Goal: Task Accomplishment & Management: Use online tool/utility

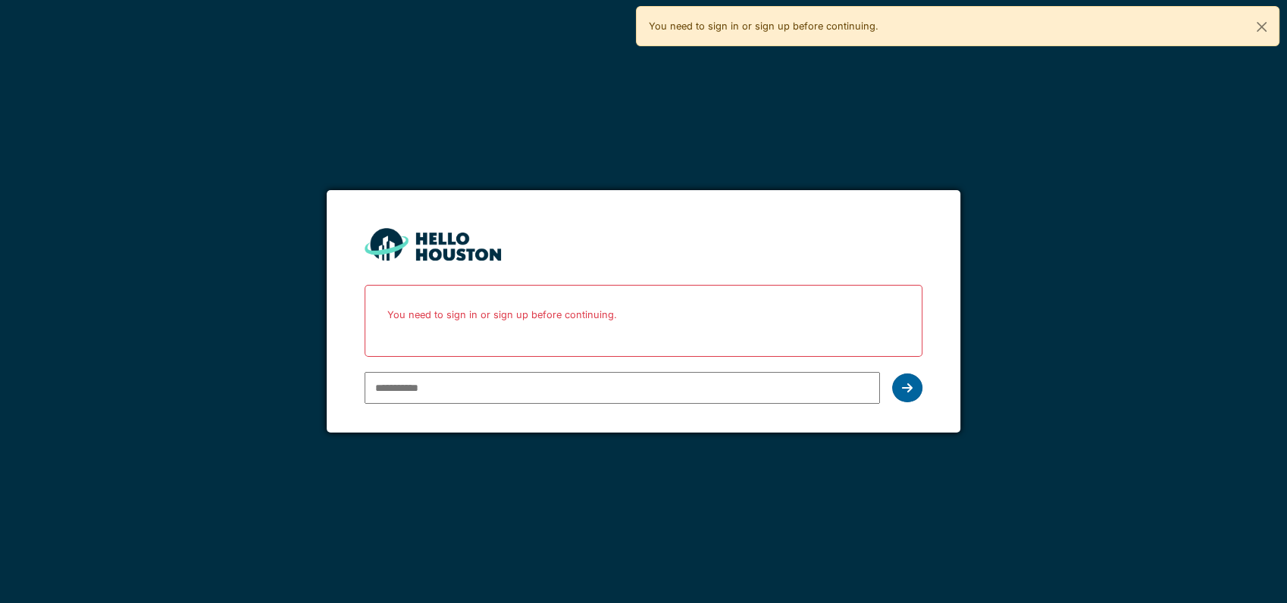
type input "**********"
click at [905, 390] on icon at bounding box center [907, 388] width 11 height 12
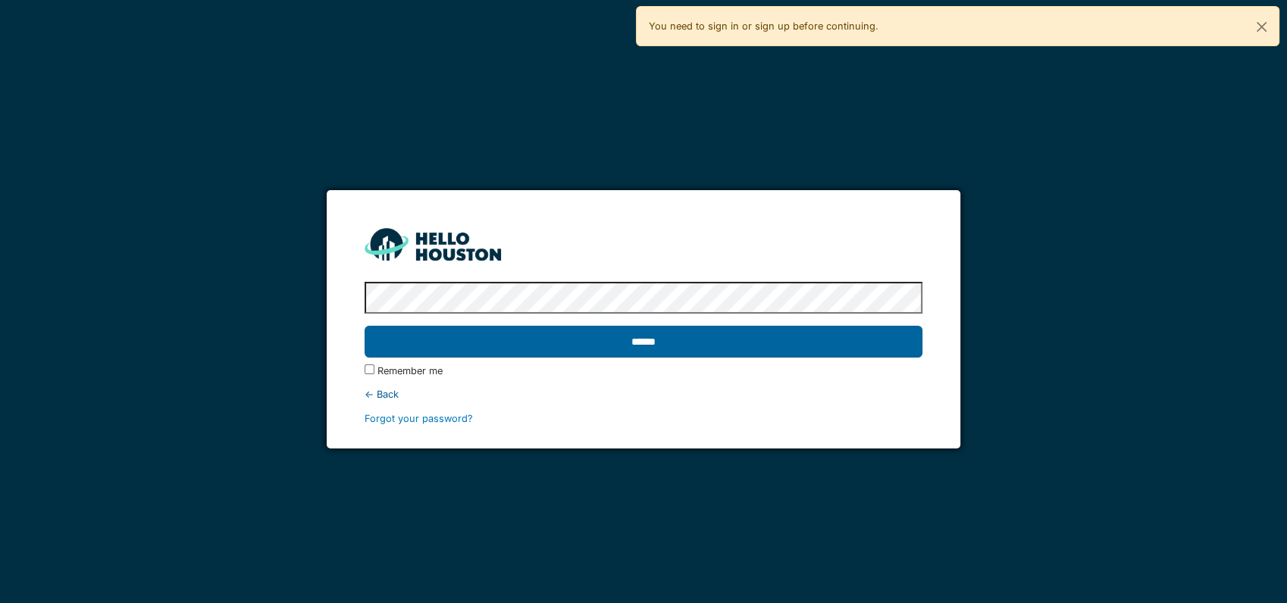
click at [750, 339] on input "******" at bounding box center [644, 342] width 558 height 32
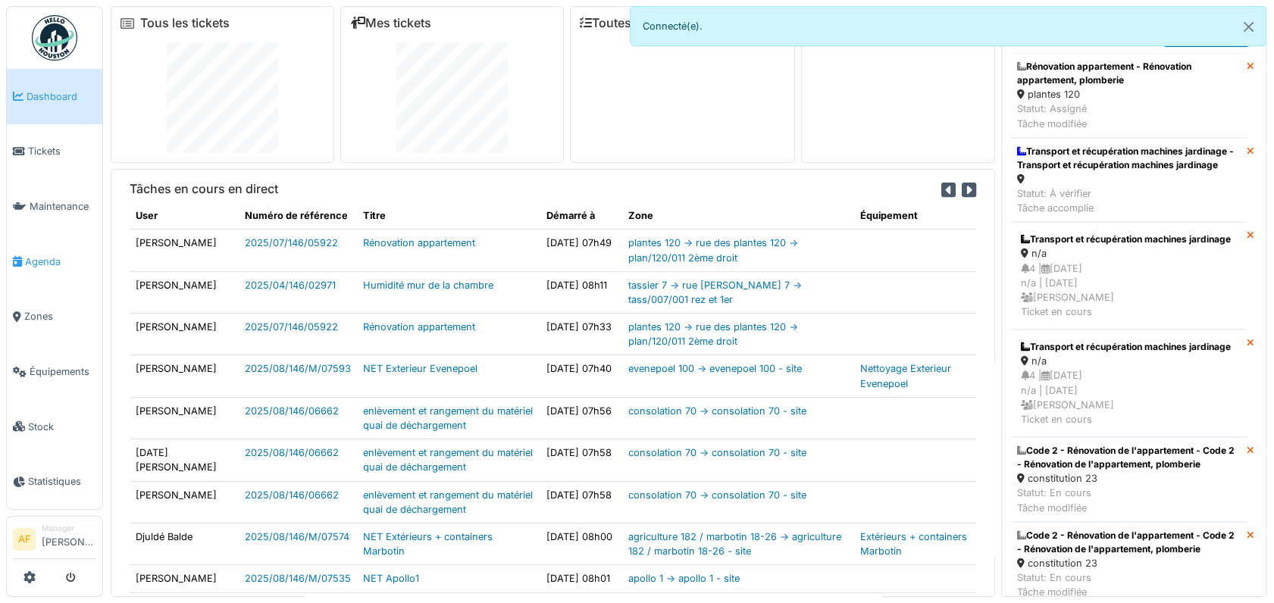
click at [42, 255] on span "Agenda" at bounding box center [60, 262] width 71 height 14
click at [45, 155] on span "Tickets" at bounding box center [62, 151] width 68 height 14
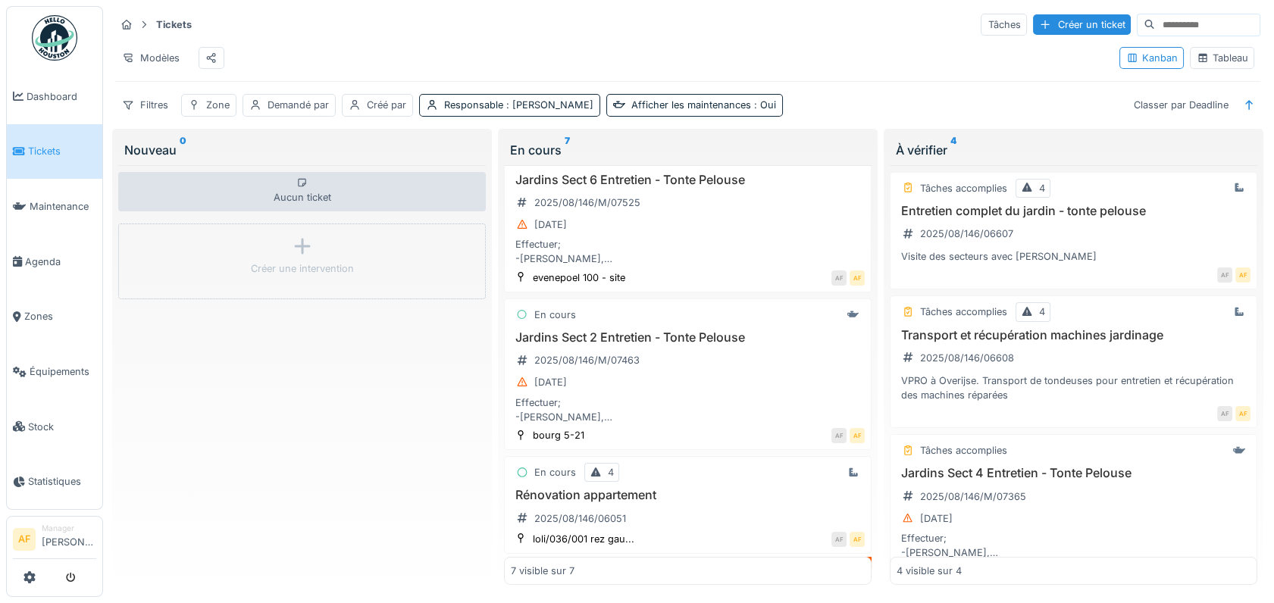
scroll to position [12, 0]
click at [567, 330] on h3 "Jardins Sect 2 Entretien - Tonte Pelouse" at bounding box center [688, 337] width 354 height 14
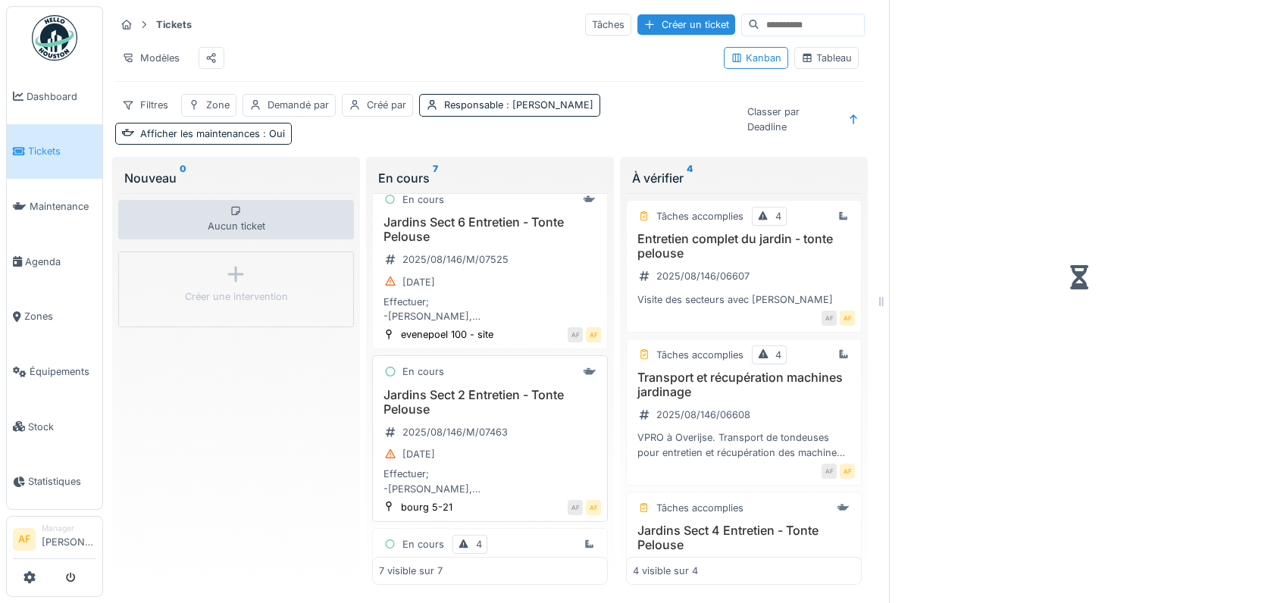
scroll to position [183, 0]
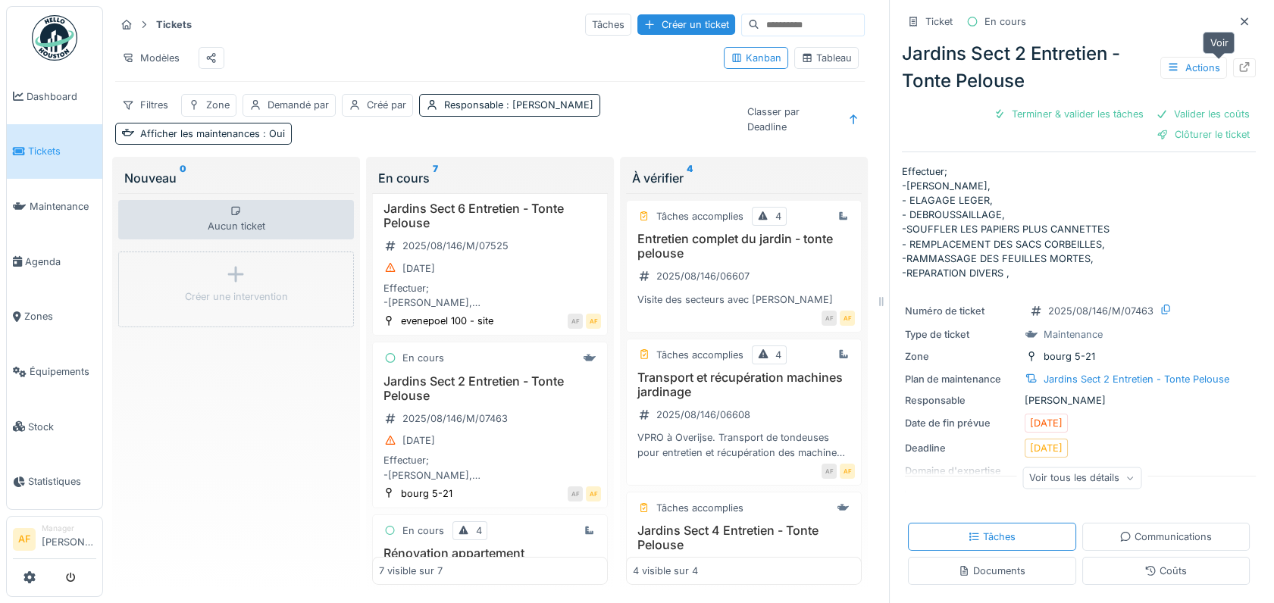
click at [1240, 62] on icon at bounding box center [1245, 67] width 10 height 10
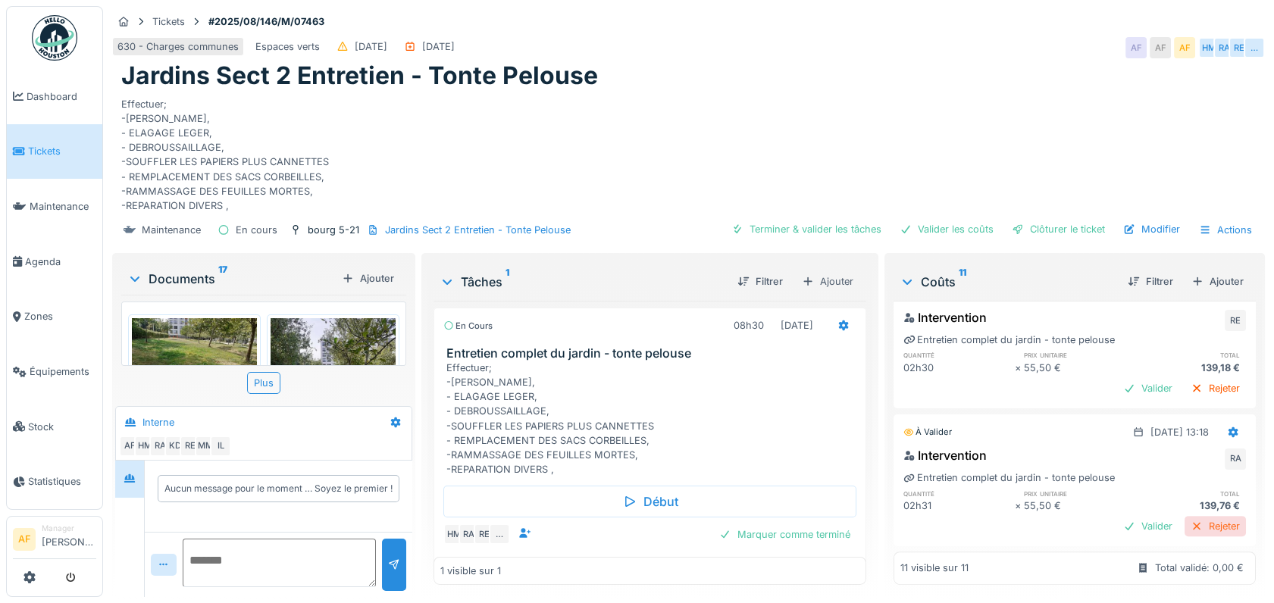
scroll to position [1296, 0]
click at [1117, 516] on div "Valider" at bounding box center [1147, 526] width 61 height 20
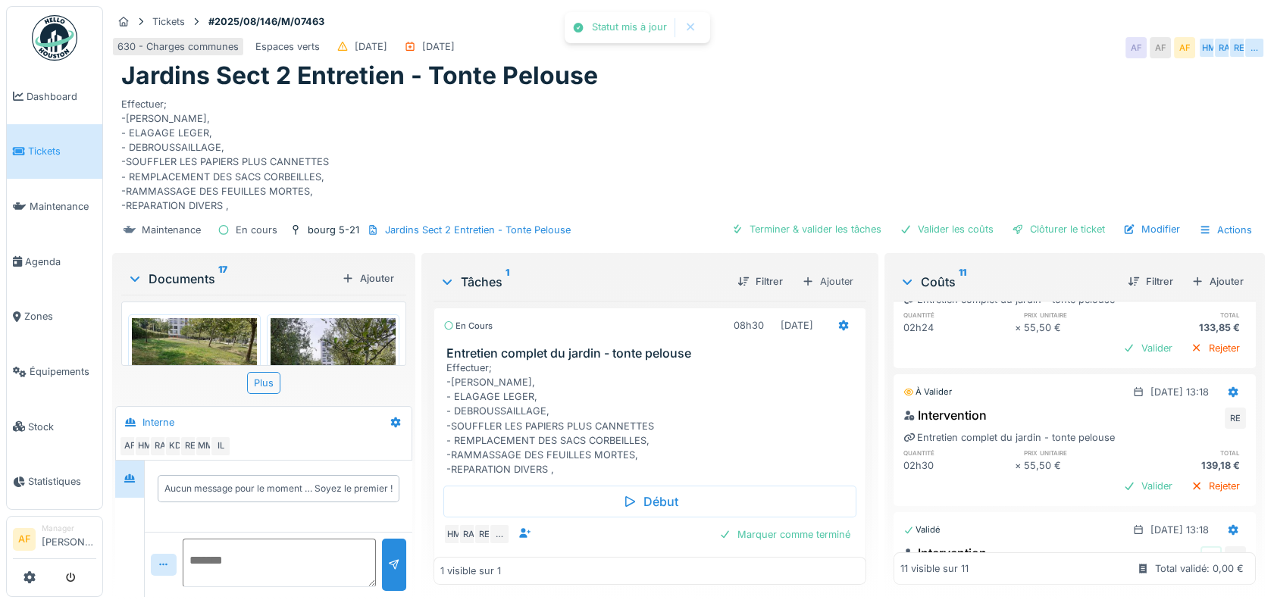
scroll to position [1269, 0]
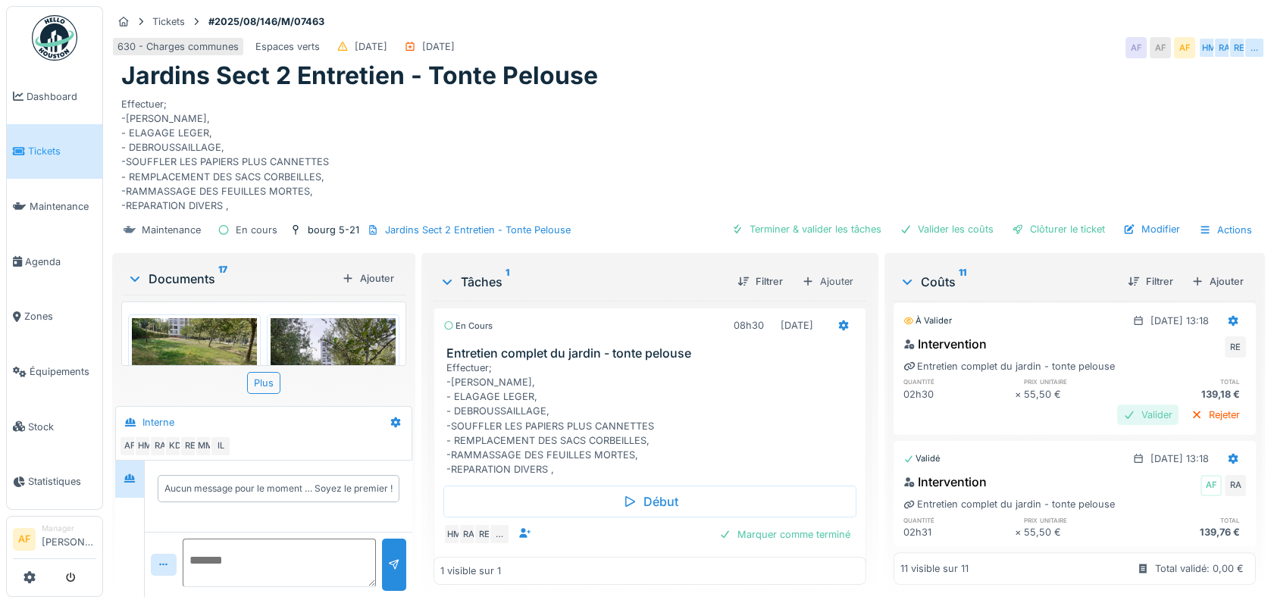
click at [1117, 405] on div "Valider" at bounding box center [1147, 415] width 61 height 20
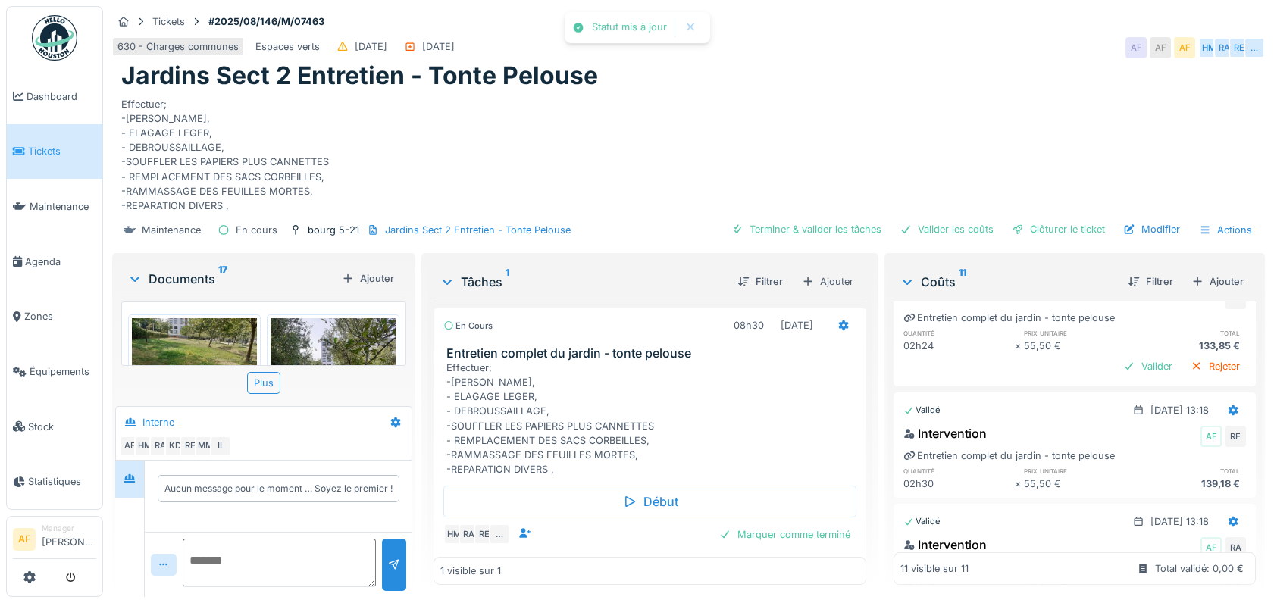
scroll to position [1074, 0]
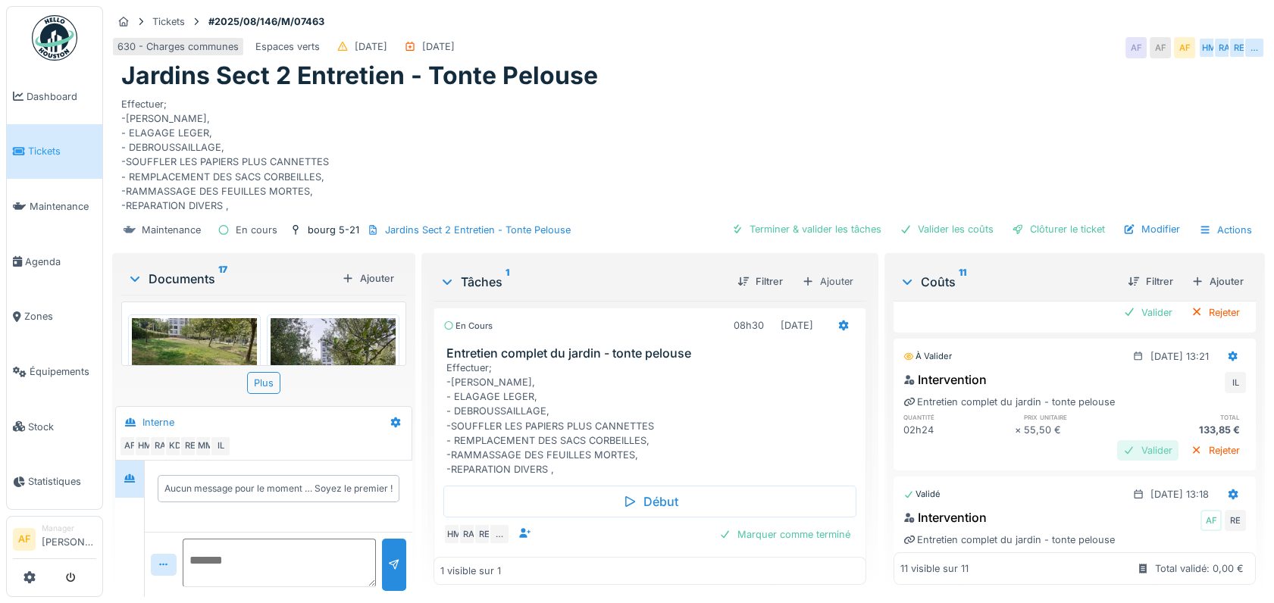
click at [1120, 440] on div "Valider" at bounding box center [1147, 450] width 61 height 20
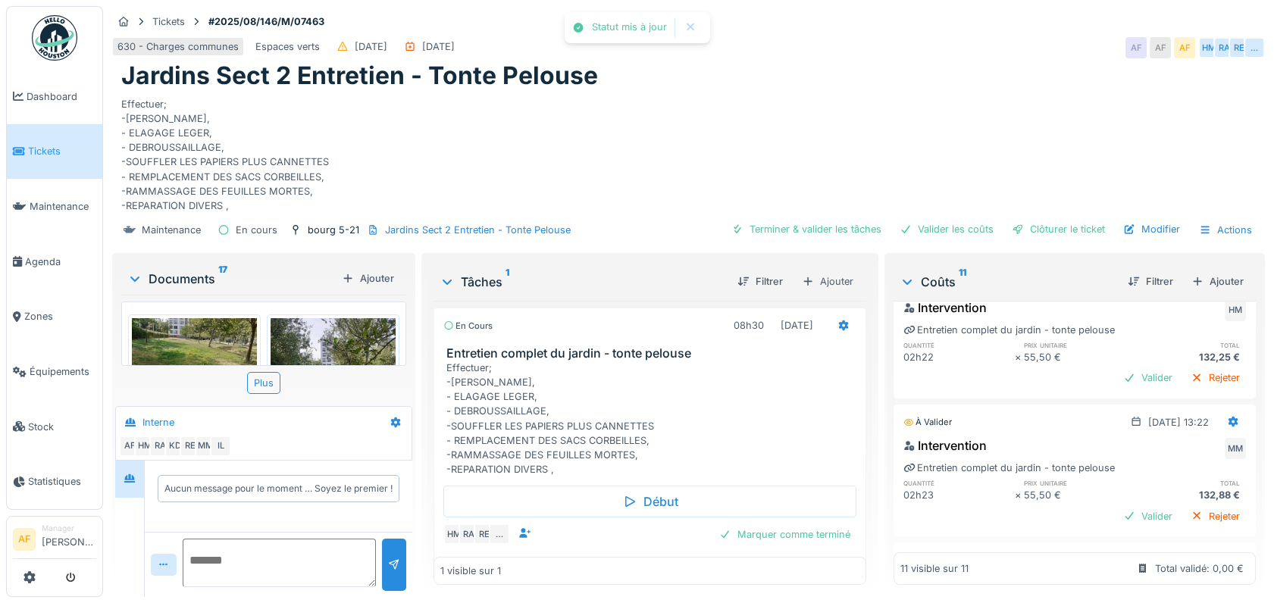
scroll to position [821, 0]
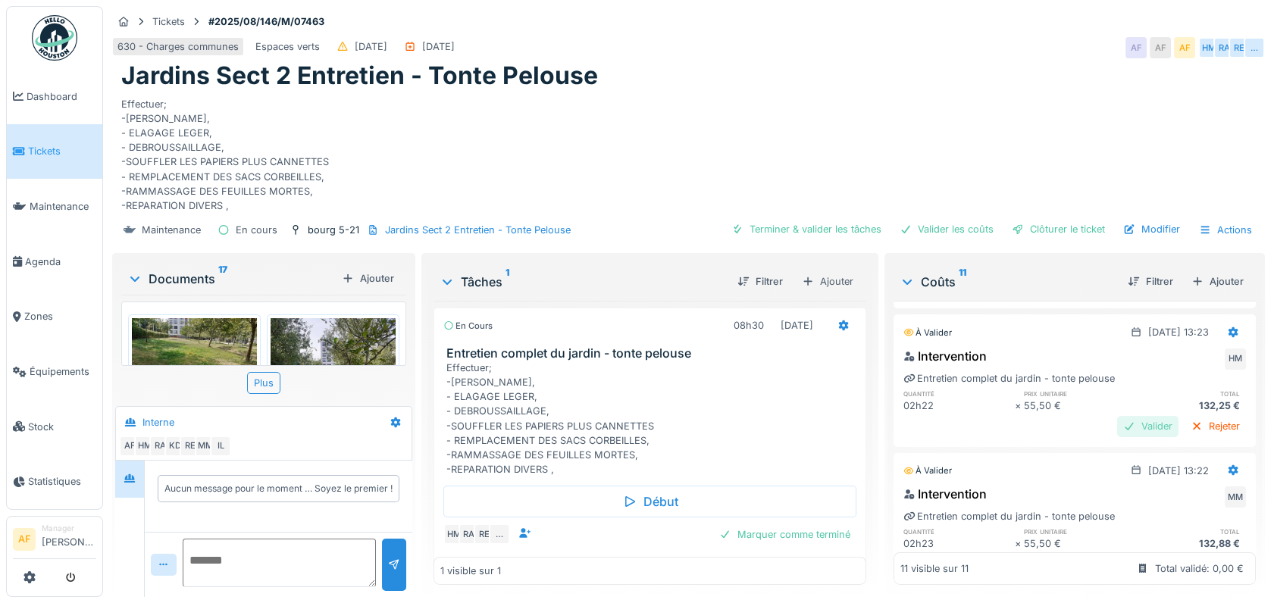
click at [1117, 416] on div "Valider" at bounding box center [1147, 426] width 61 height 20
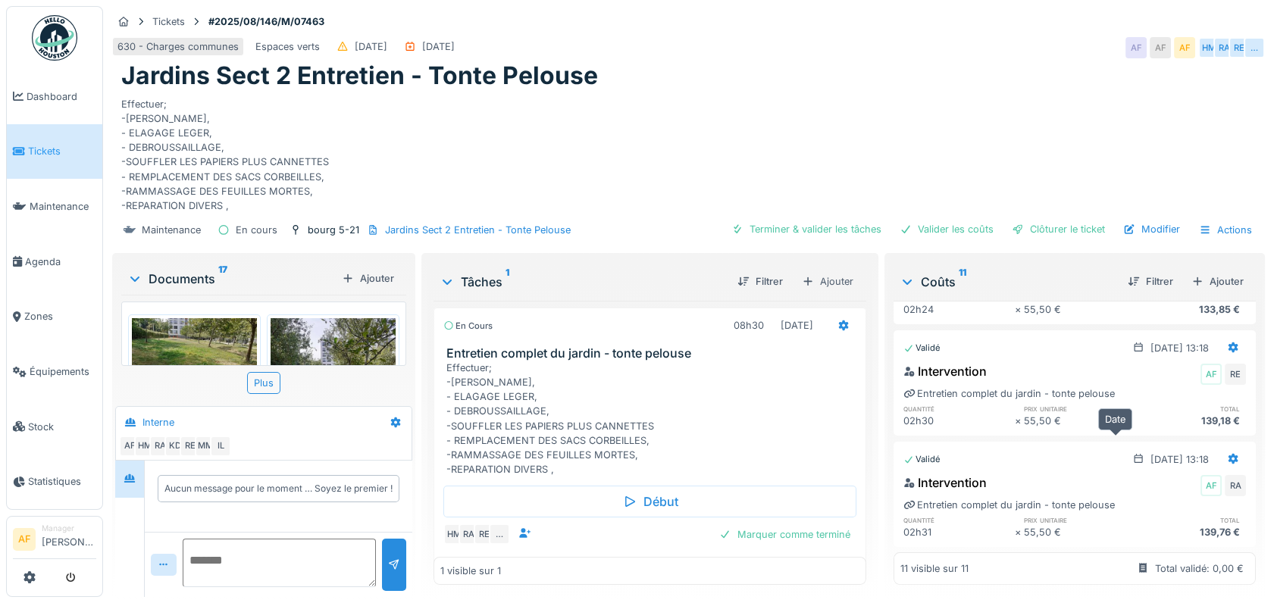
scroll to position [1188, 0]
click at [1133, 271] on div "Filtrer" at bounding box center [1151, 281] width 58 height 20
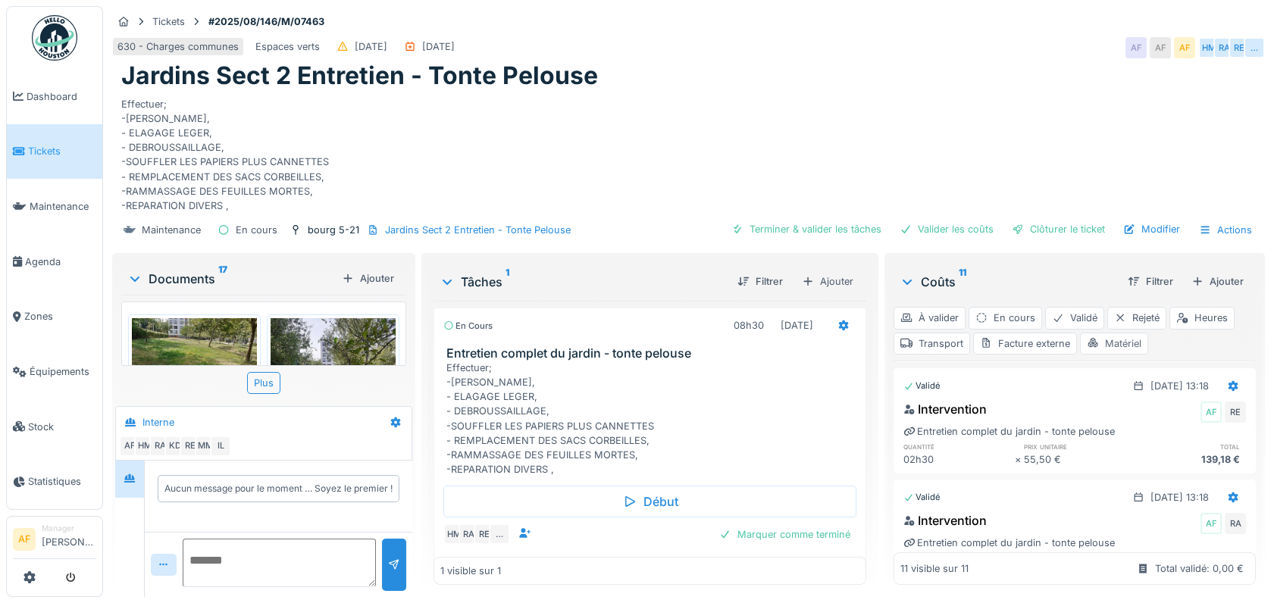
click at [1101, 333] on div "Matériel" at bounding box center [1114, 344] width 68 height 22
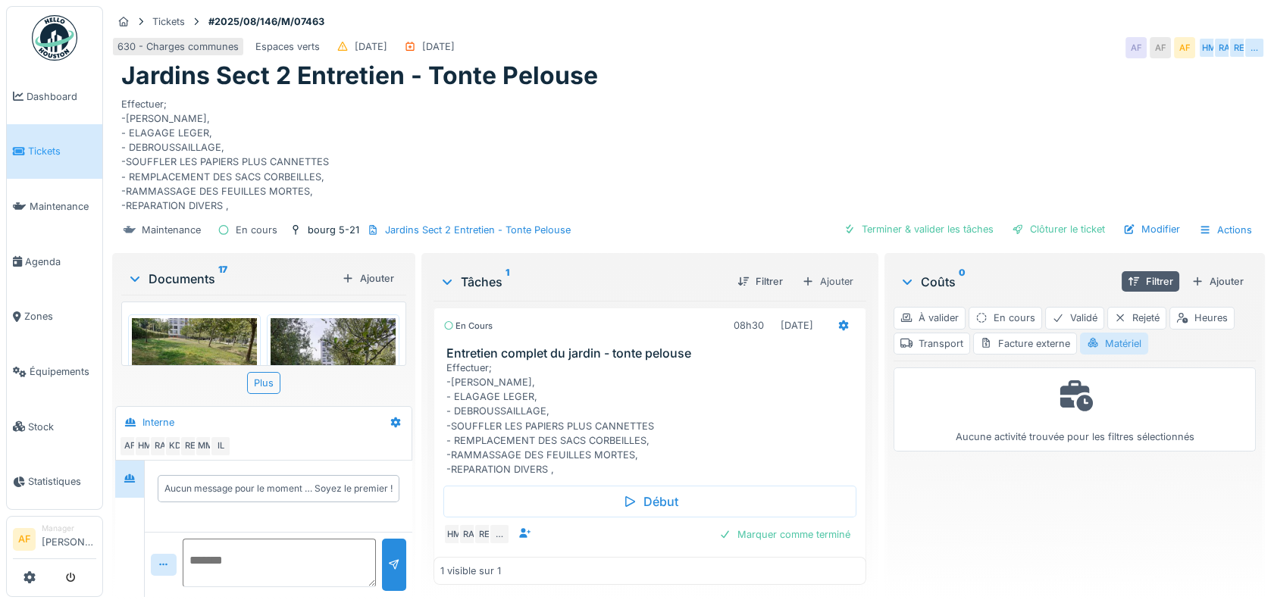
scroll to position [0, 0]
click at [1202, 308] on div "Heures" at bounding box center [1201, 318] width 65 height 22
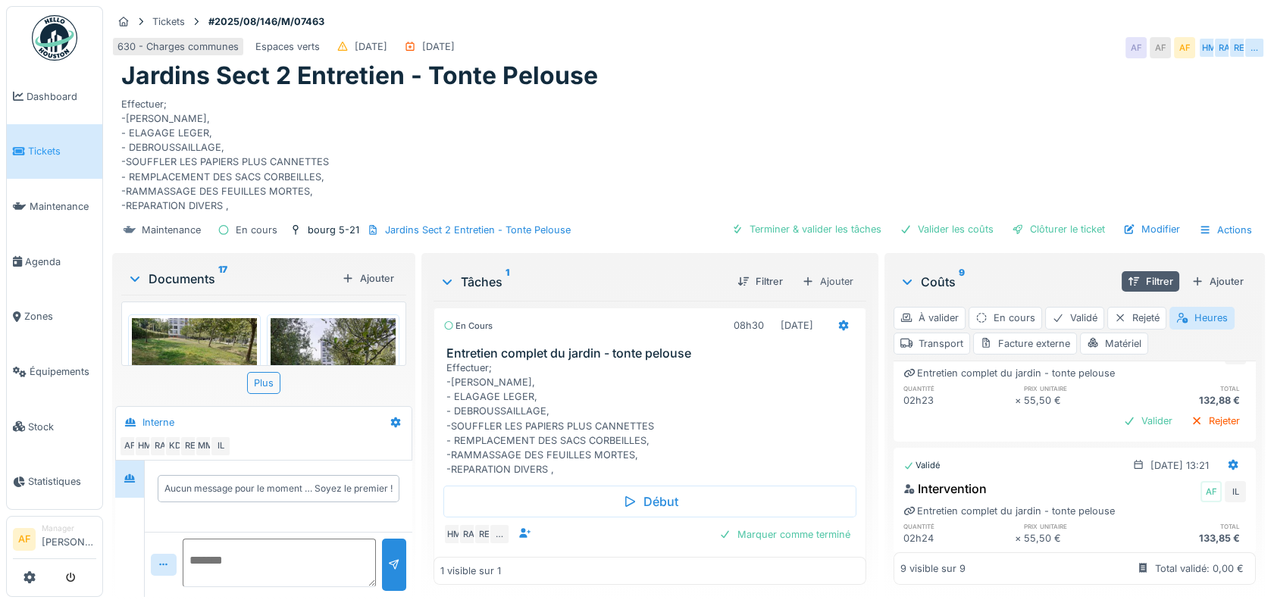
scroll to position [720, 0]
click at [1122, 418] on div "Valider" at bounding box center [1147, 422] width 61 height 20
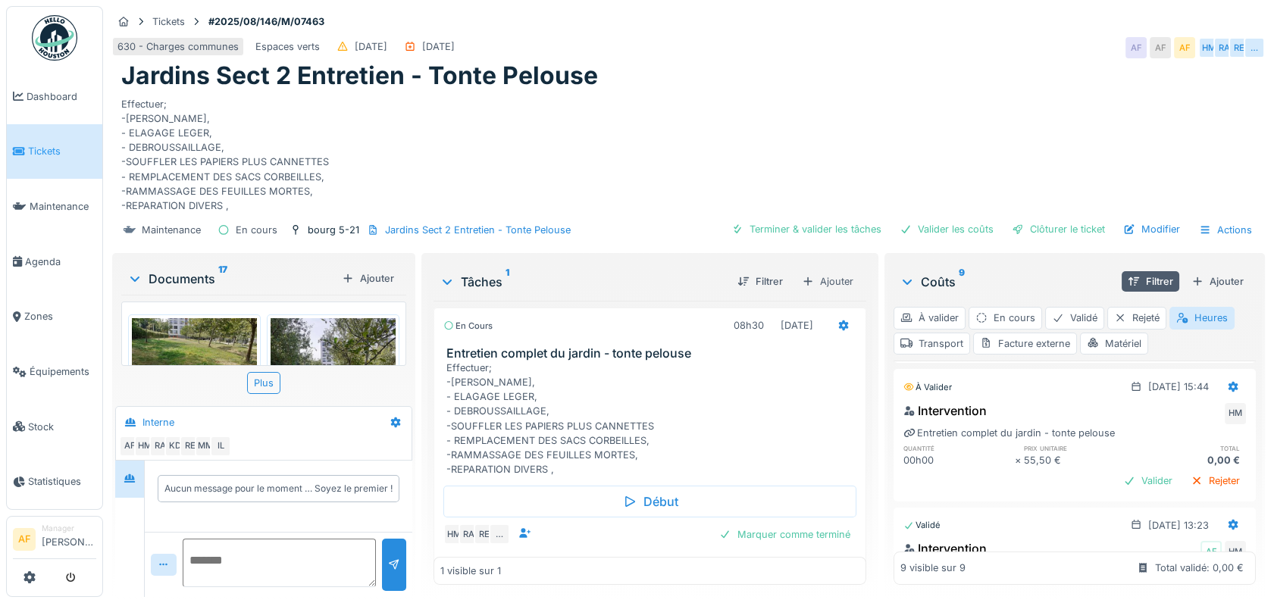
scroll to position [383, 0]
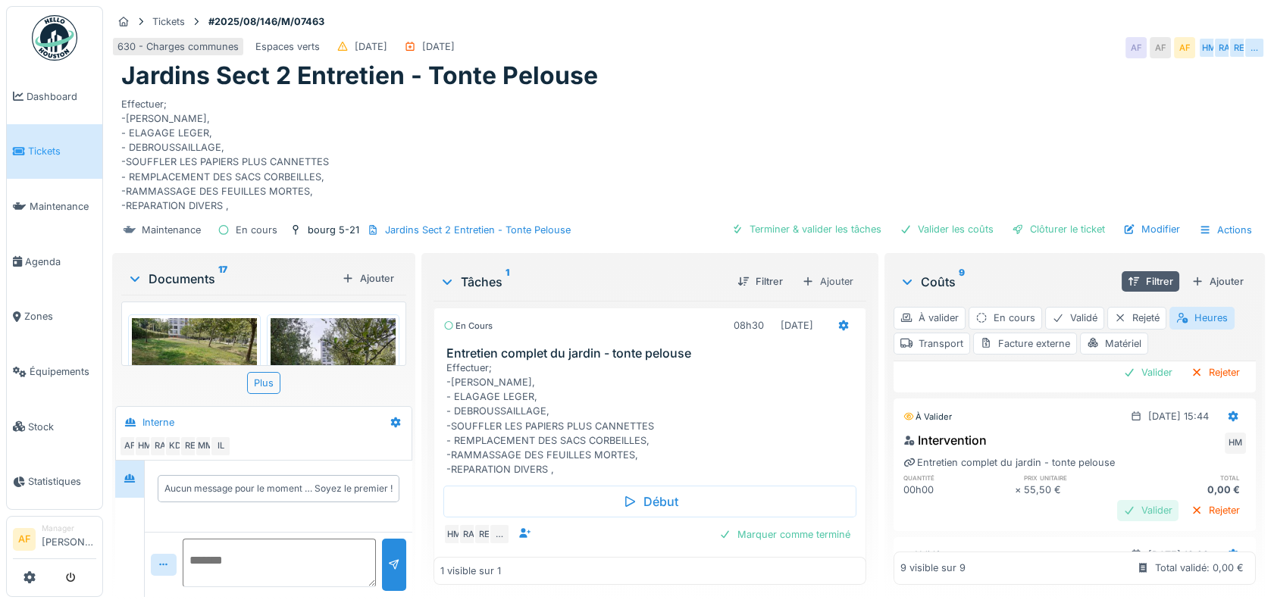
click at [1117, 506] on div "Valider" at bounding box center [1147, 510] width 61 height 20
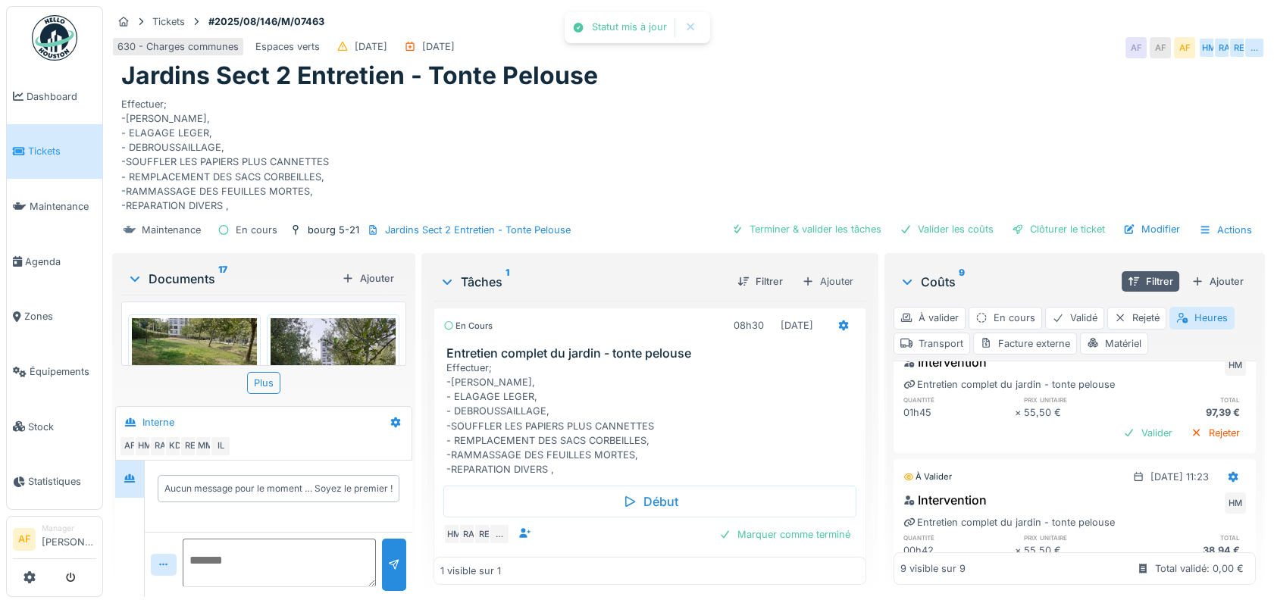
scroll to position [299, 0]
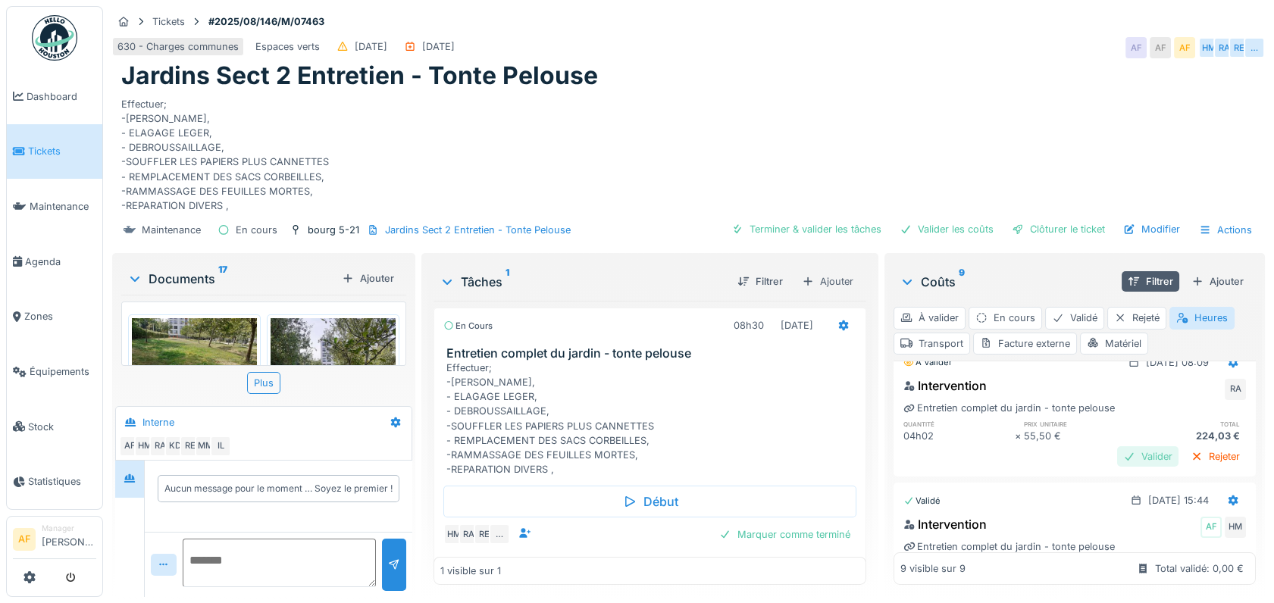
click at [1122, 449] on div "Valider" at bounding box center [1147, 456] width 61 height 20
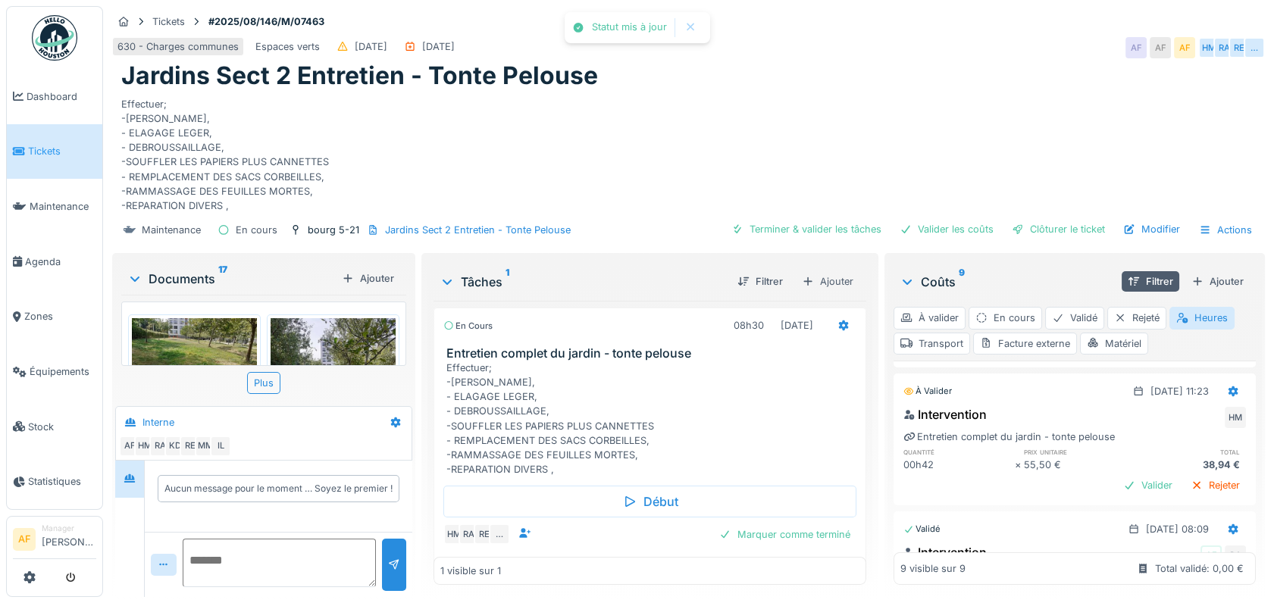
scroll to position [130, 0]
click at [1117, 484] on div "Valider" at bounding box center [1147, 487] width 61 height 20
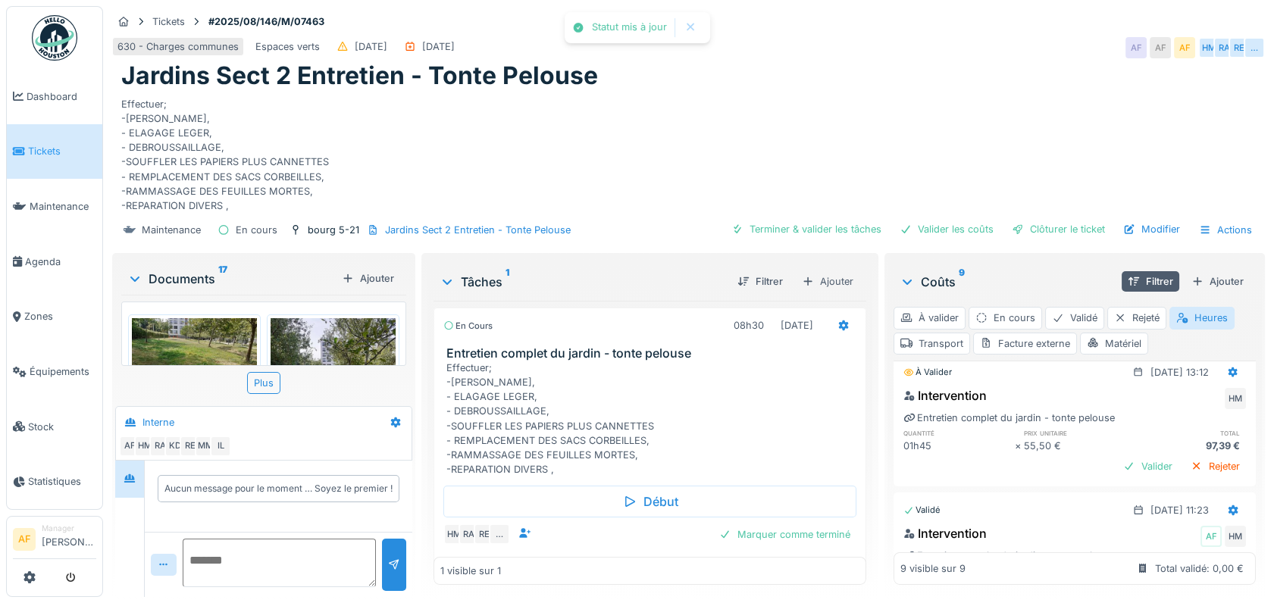
scroll to position [0, 0]
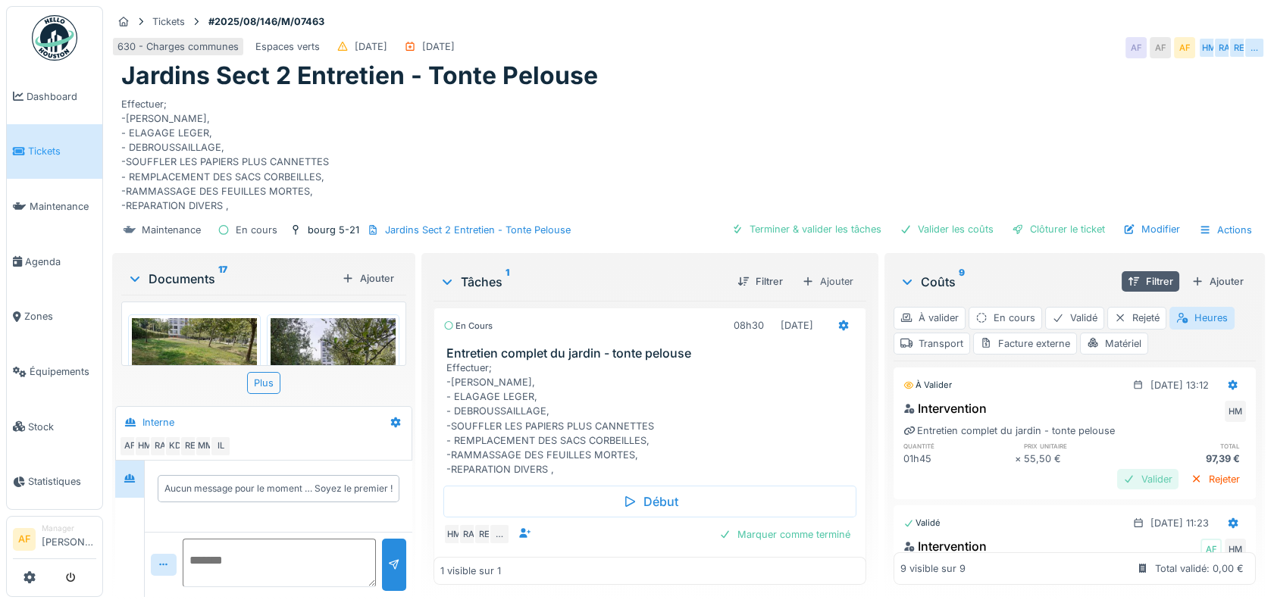
click at [1117, 474] on div "Valider" at bounding box center [1147, 479] width 61 height 20
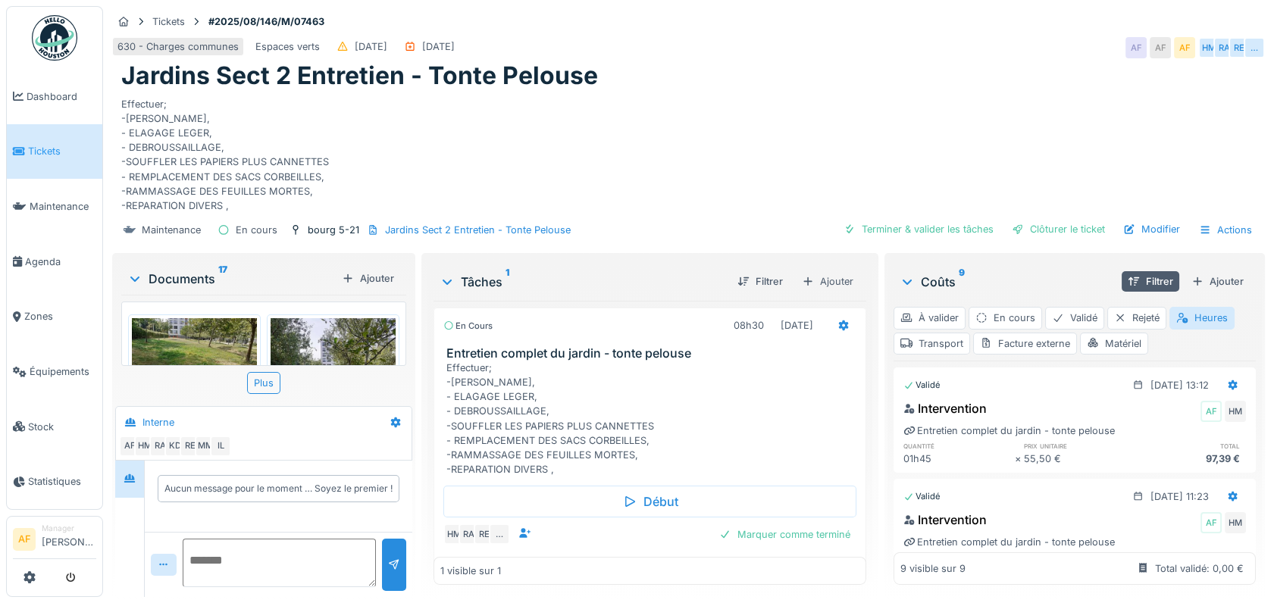
click at [55, 157] on link "Tickets" at bounding box center [54, 151] width 95 height 55
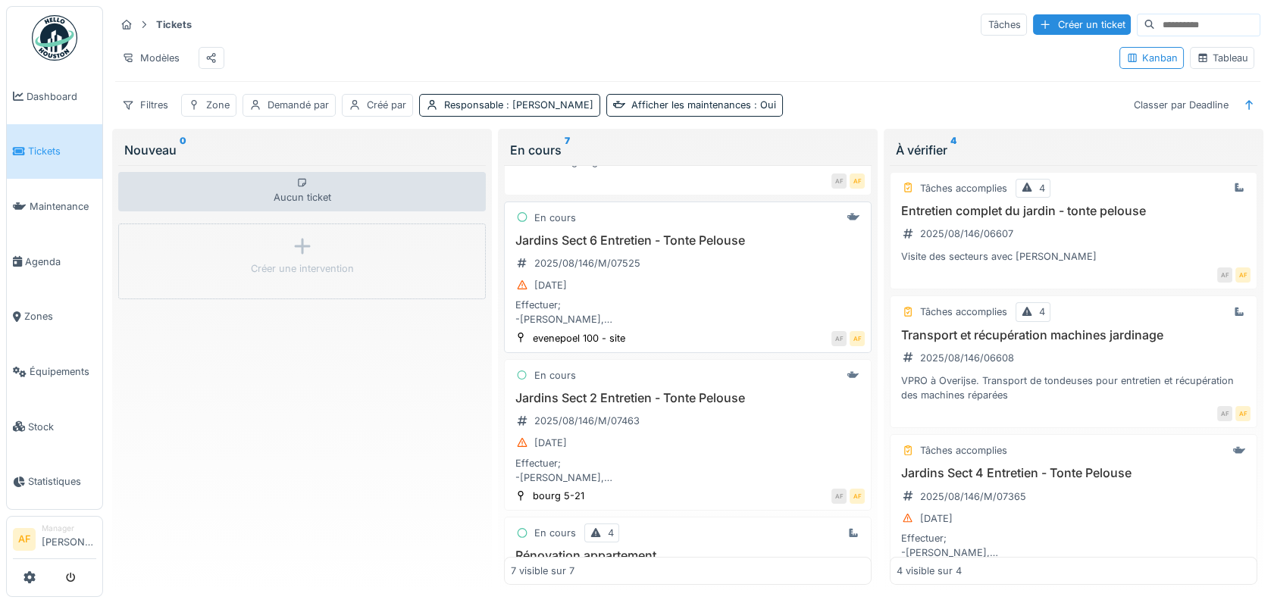
scroll to position [84, 0]
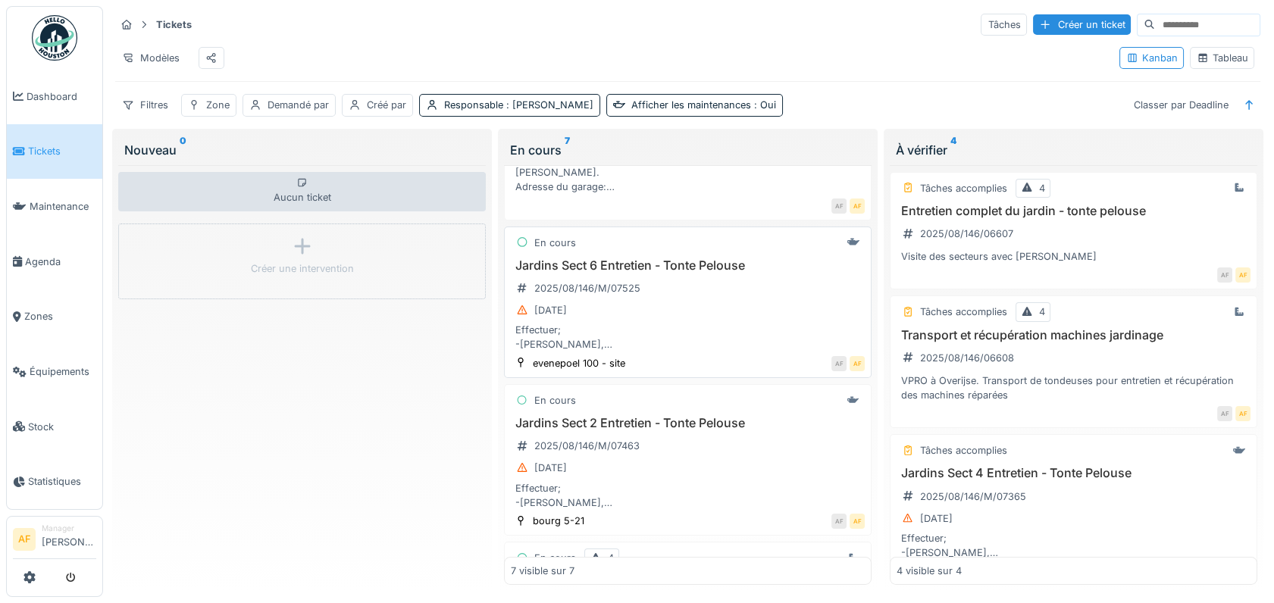
click at [671, 273] on h3 "Jardins Sect 6 Entretien - Tonte Pelouse" at bounding box center [688, 265] width 354 height 14
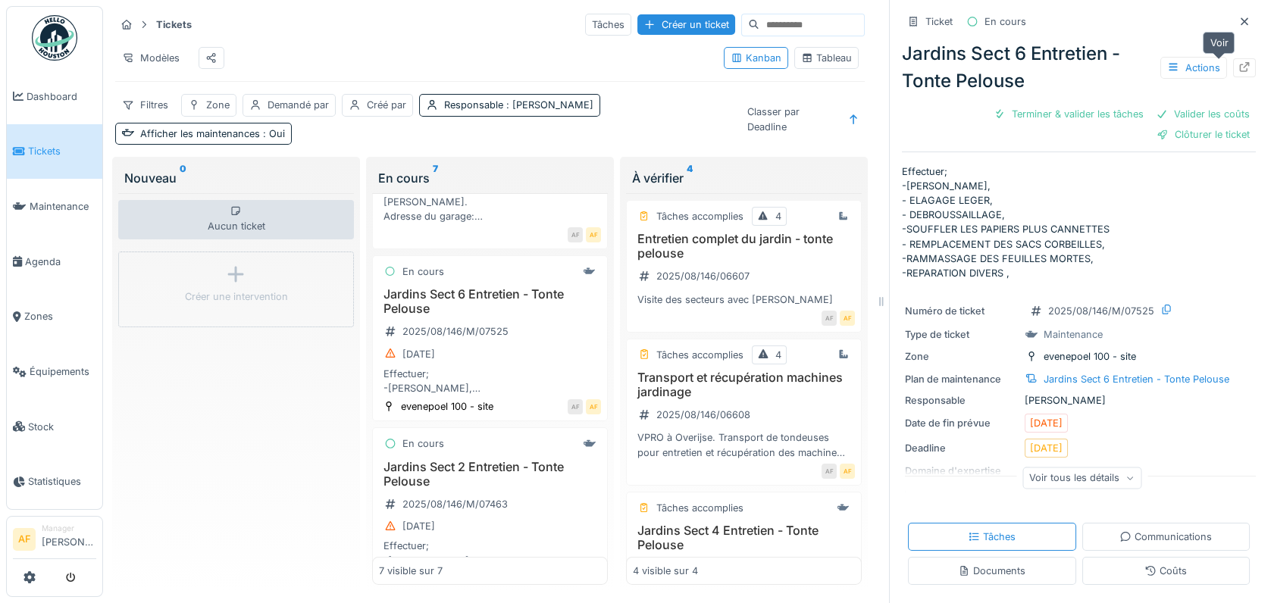
click at [1238, 67] on icon at bounding box center [1244, 67] width 12 height 10
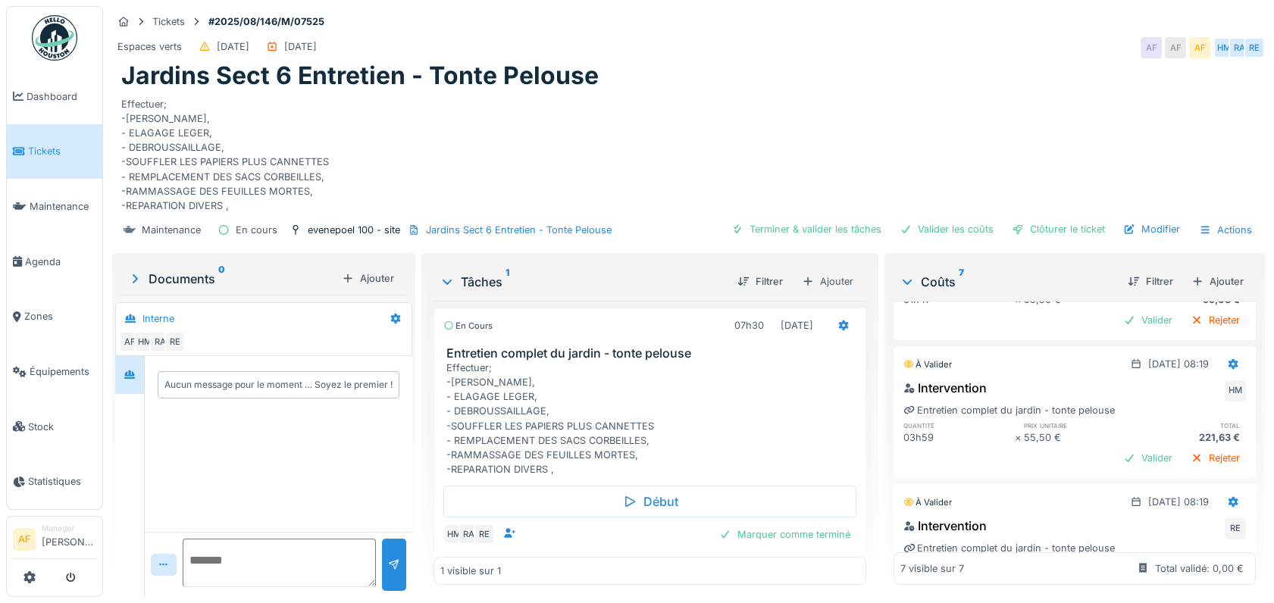
scroll to position [745, 0]
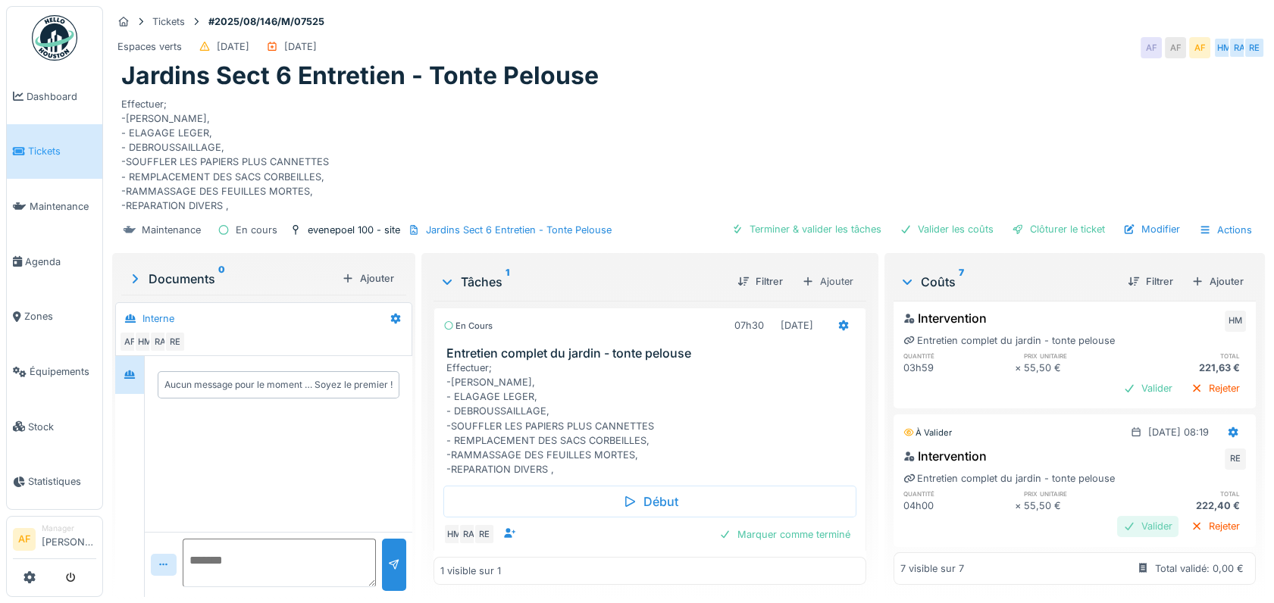
click at [1117, 516] on div "Valider" at bounding box center [1147, 526] width 61 height 20
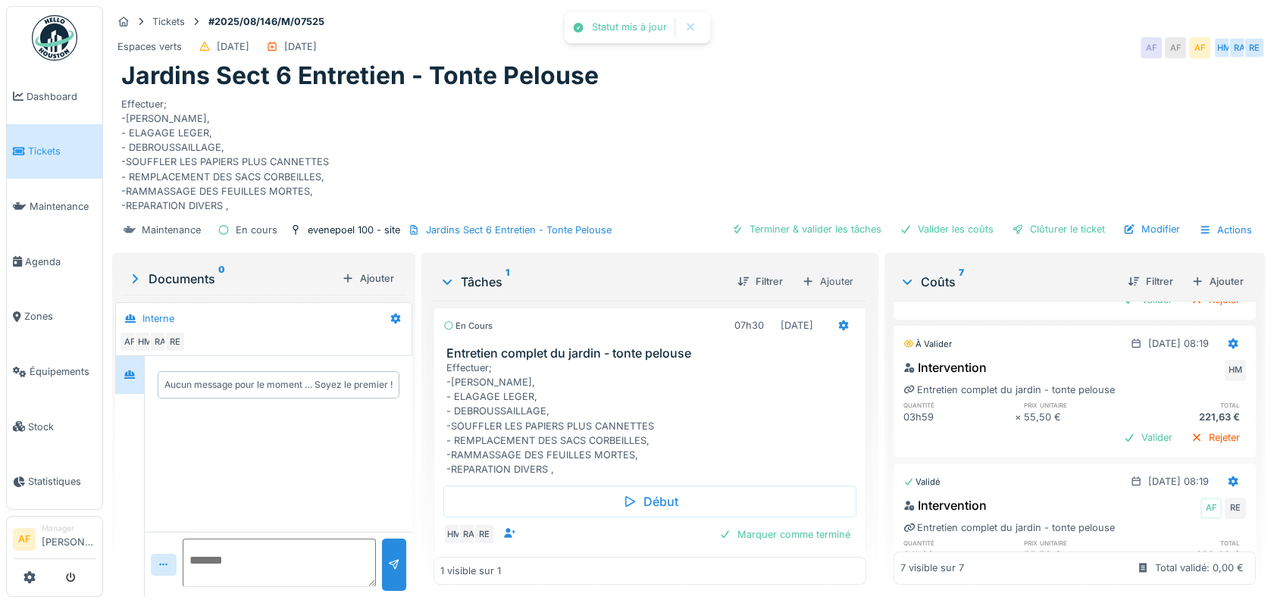
scroll to position [634, 0]
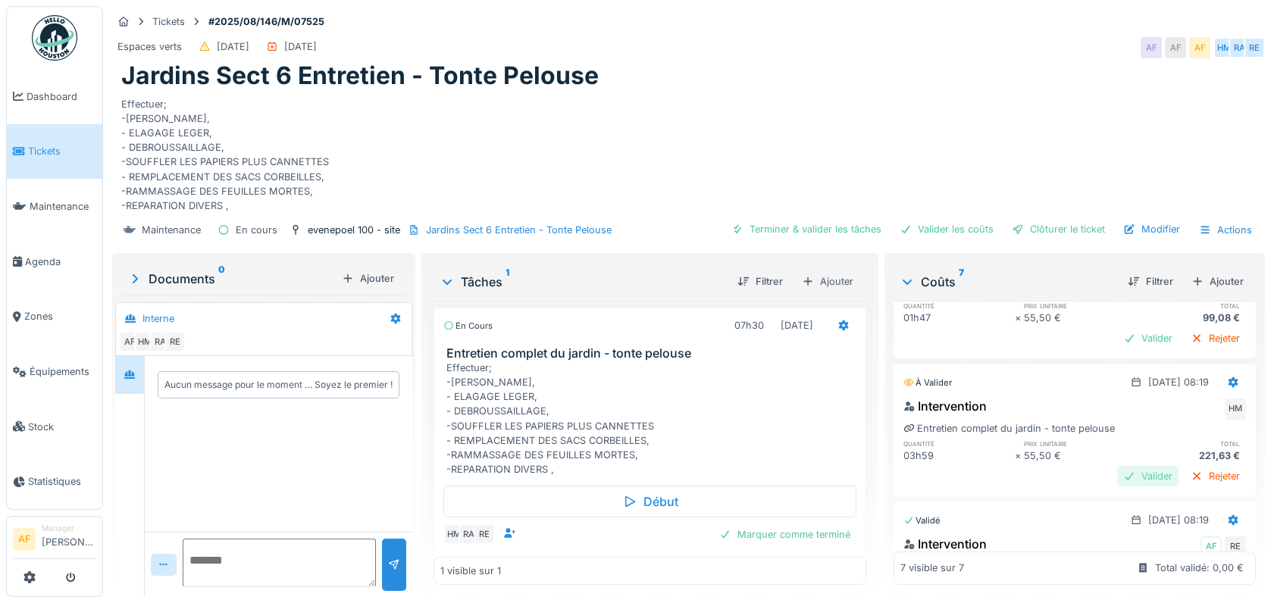
click at [1119, 473] on div "Valider" at bounding box center [1147, 476] width 61 height 20
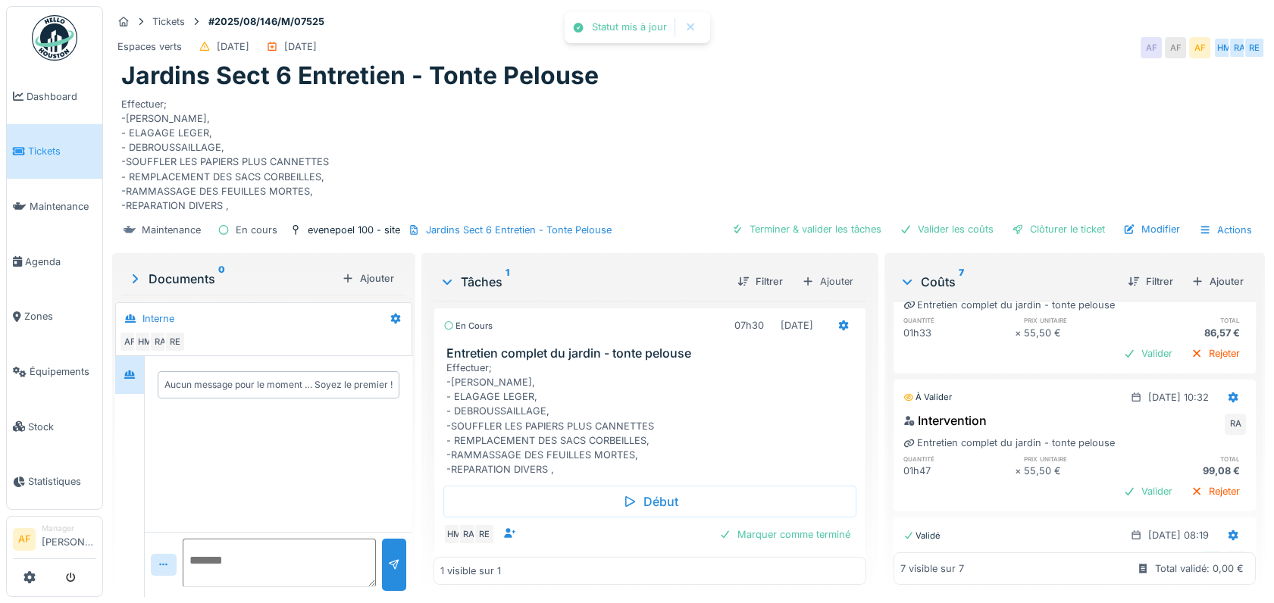
scroll to position [465, 0]
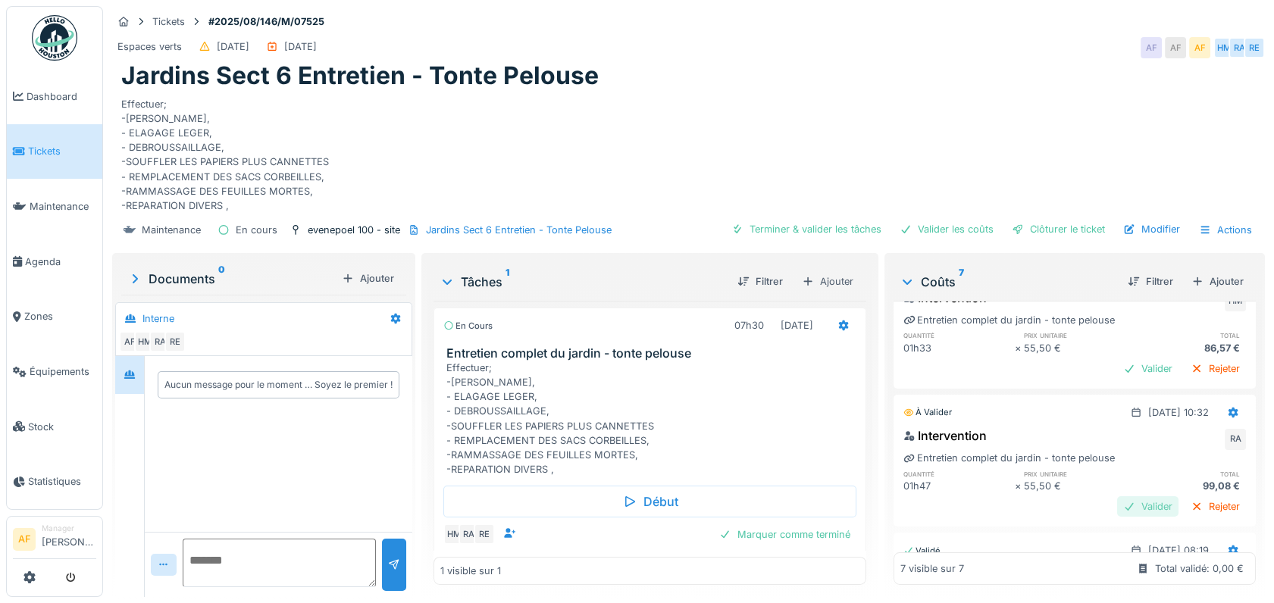
click at [1117, 497] on div "Valider" at bounding box center [1147, 506] width 61 height 20
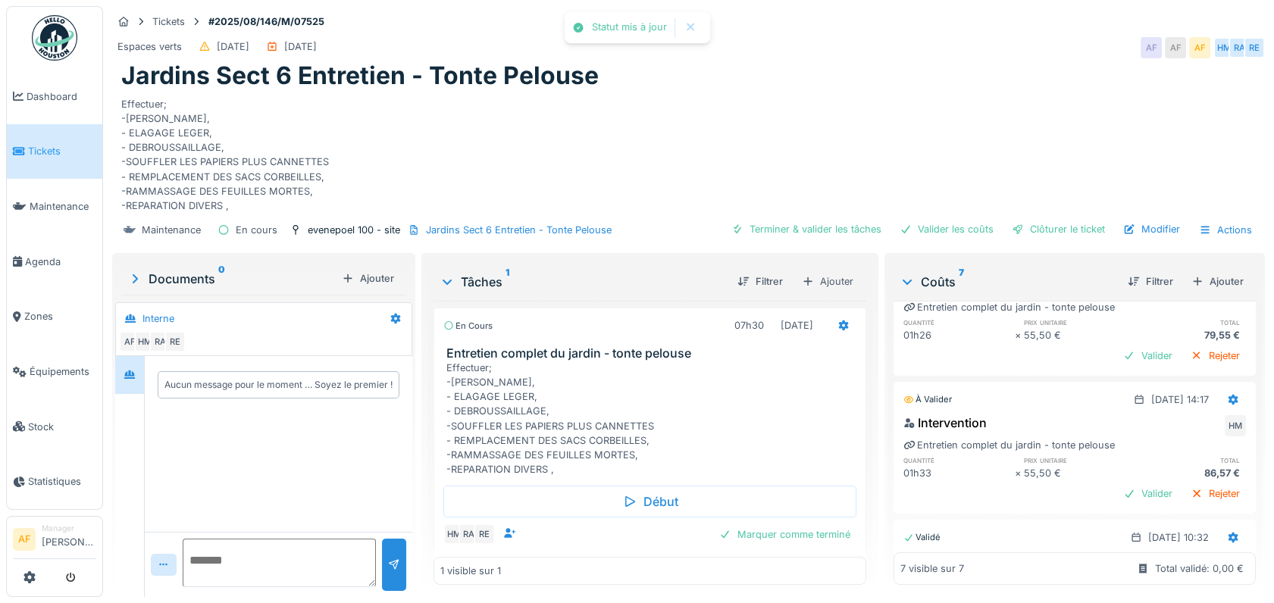
scroll to position [381, 0]
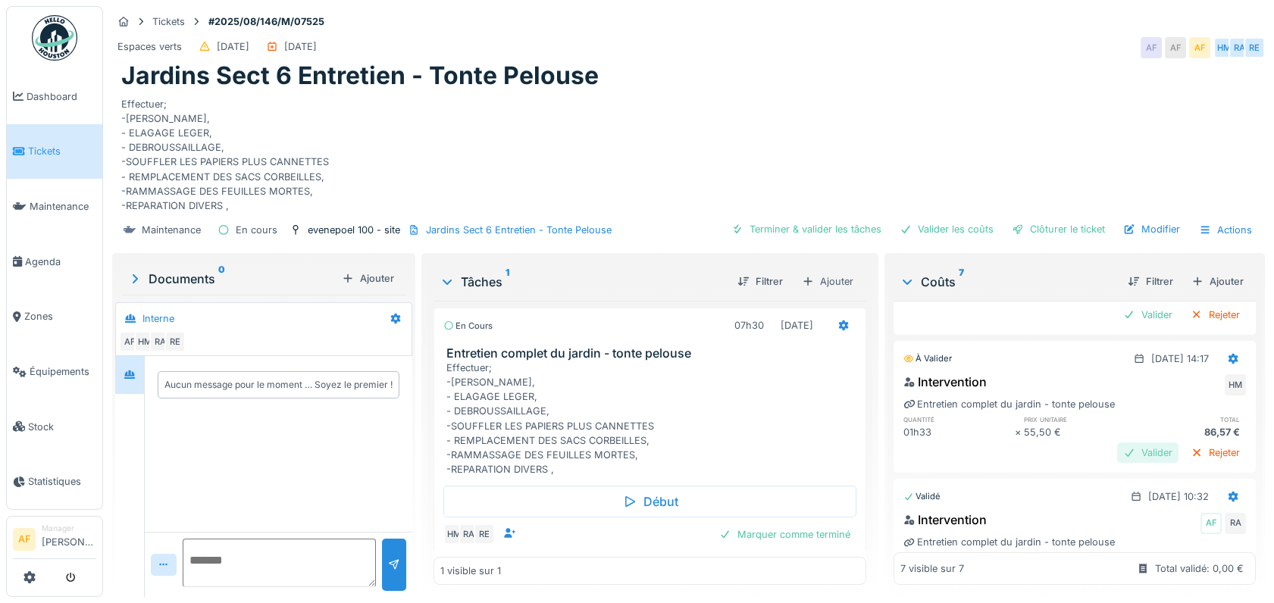
click at [1117, 449] on div "Valider" at bounding box center [1147, 453] width 61 height 20
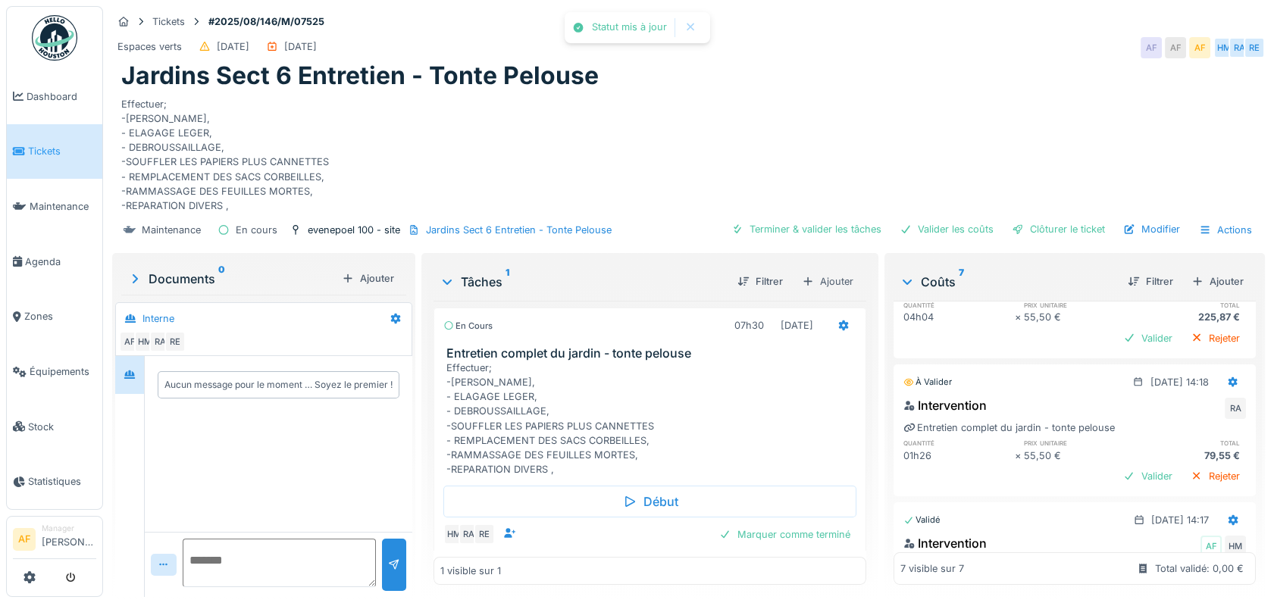
scroll to position [212, 0]
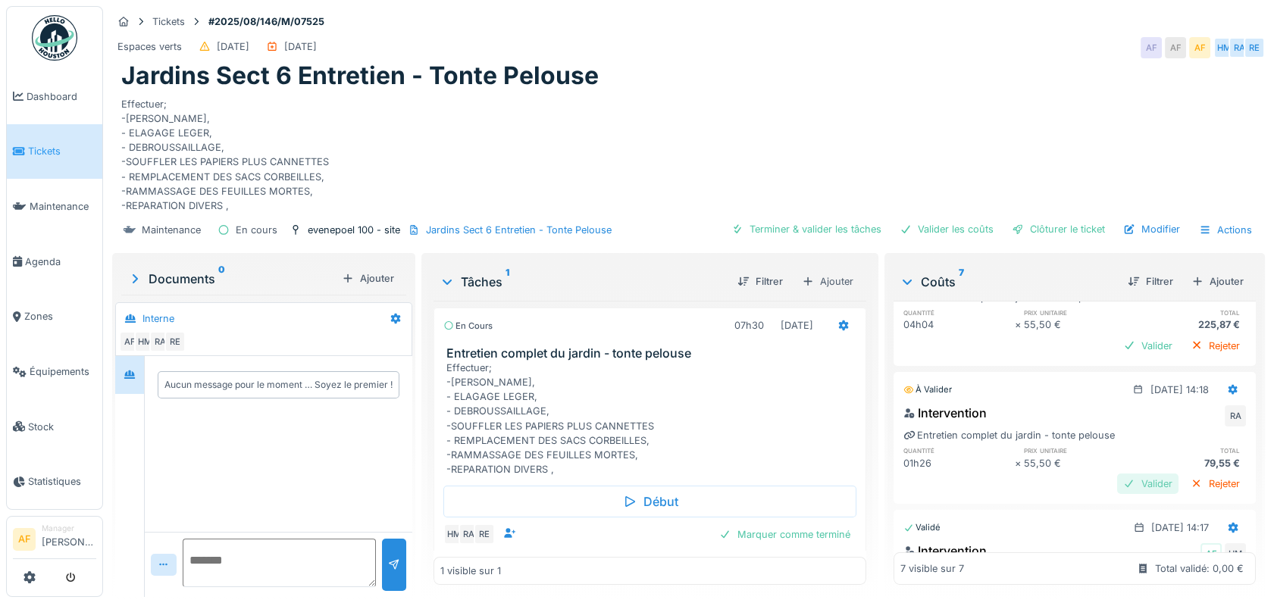
click at [1119, 484] on div "Valider" at bounding box center [1147, 484] width 61 height 20
click at [1117, 476] on div "Valider" at bounding box center [1147, 484] width 61 height 20
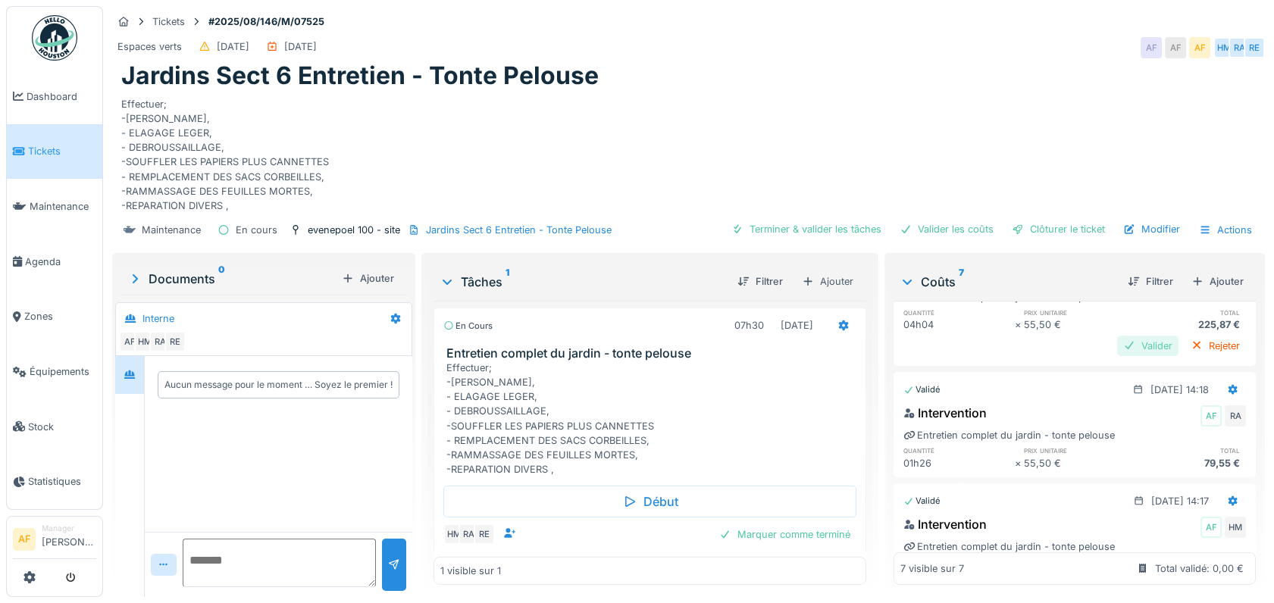
click at [1125, 341] on div "Valider" at bounding box center [1147, 346] width 61 height 20
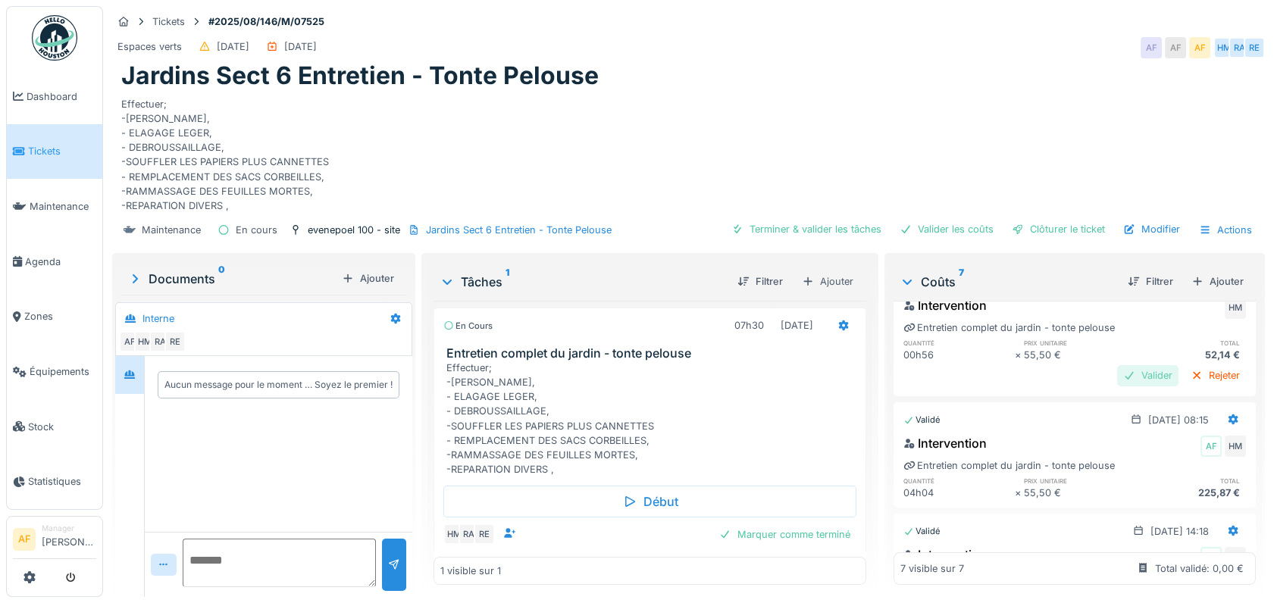
click at [1117, 374] on div "Valider" at bounding box center [1147, 375] width 61 height 20
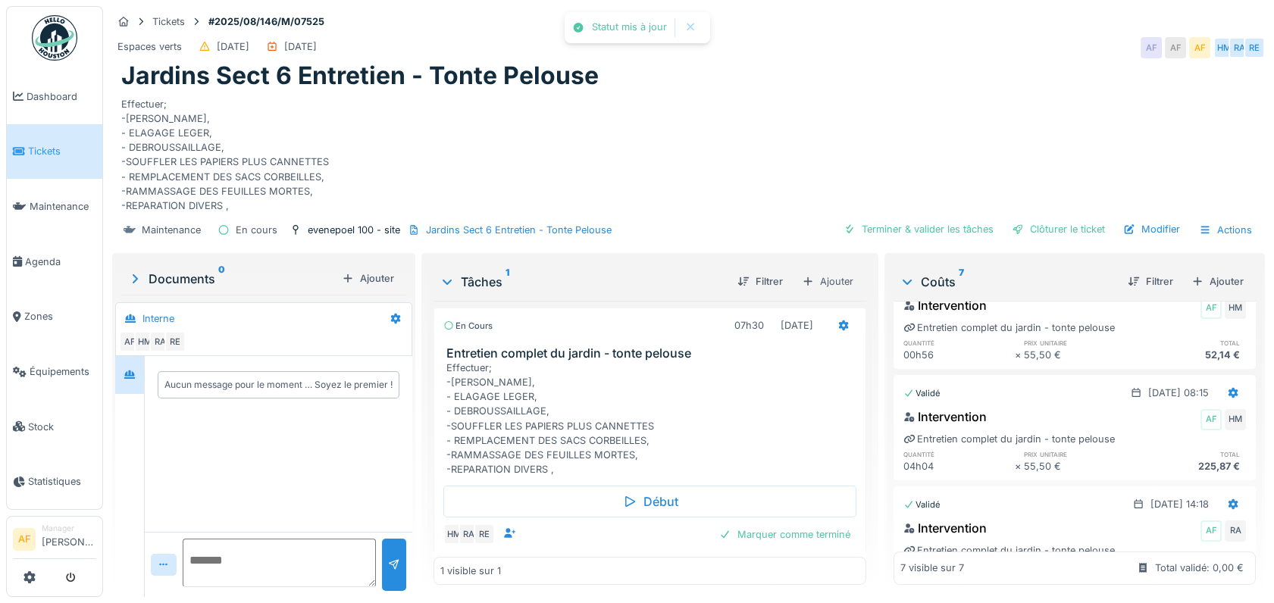
click at [1230, 311] on div "Coûts 7 Filtrer Ajouter Validé 26/08/2025 @ 13:34 Intervention AF HM Entretien …" at bounding box center [1074, 423] width 374 height 335
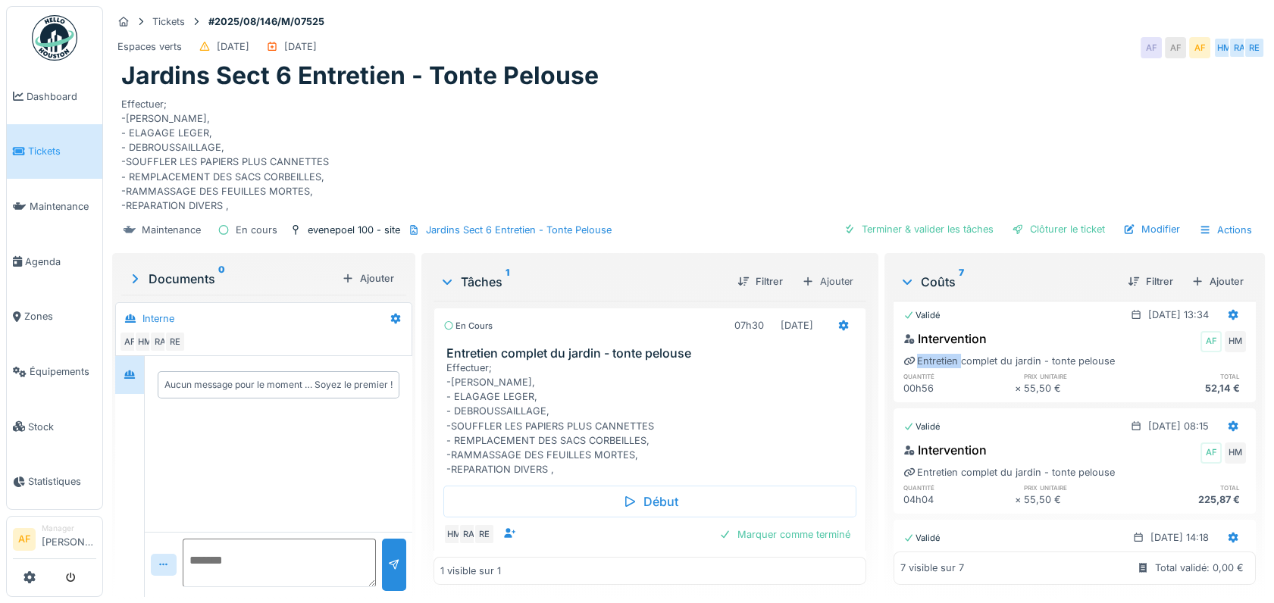
scroll to position [0, 0]
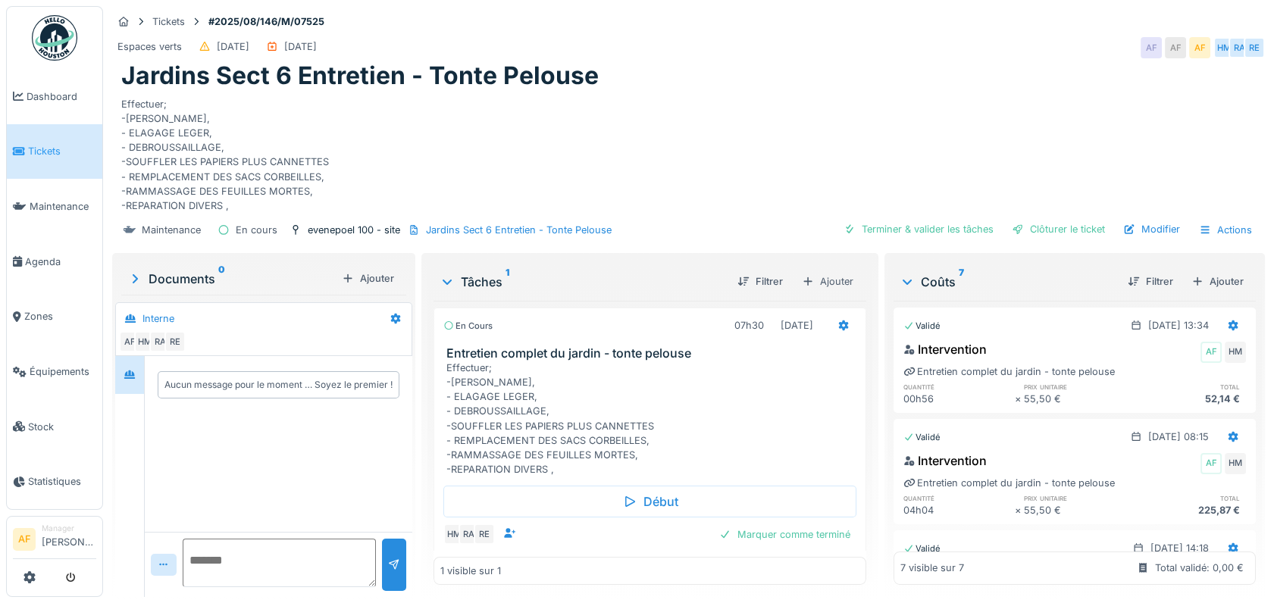
click at [715, 146] on div "Effectuer; -TONTE GAZON, - ELAGAGE LEGER, - DEBROUSSAILLAGE, -SOUFFLER LES PAPI…" at bounding box center [688, 152] width 1134 height 123
click at [23, 152] on icon at bounding box center [19, 151] width 12 height 11
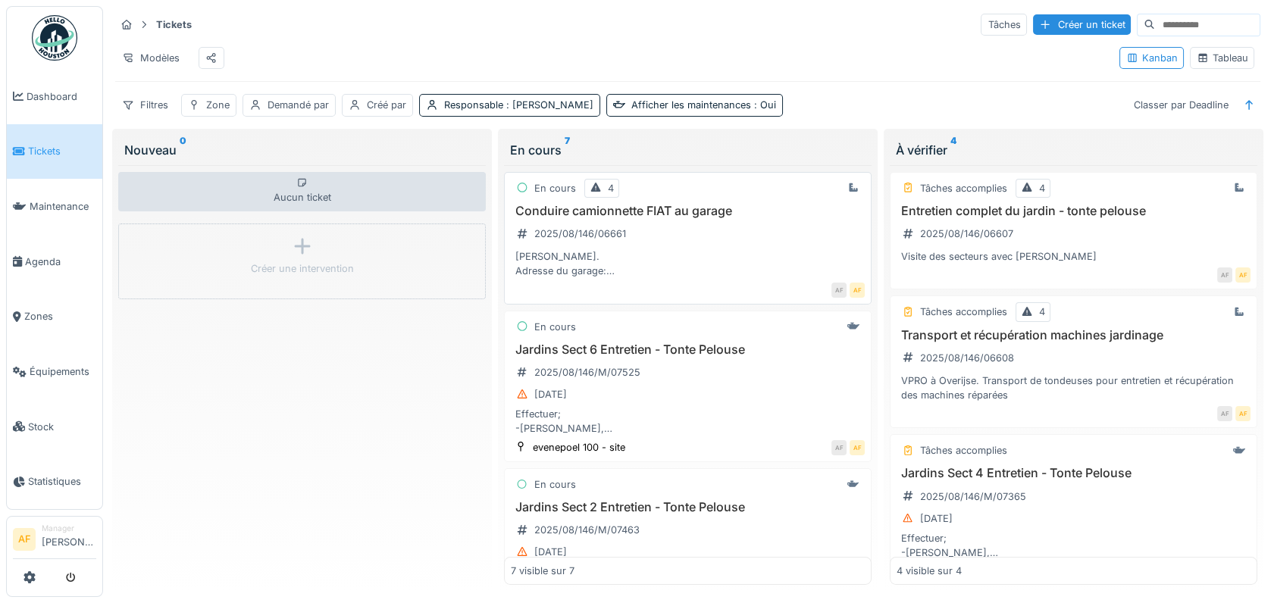
click at [627, 217] on h3 "Conduire camionnette FIAT au garage" at bounding box center [688, 211] width 354 height 14
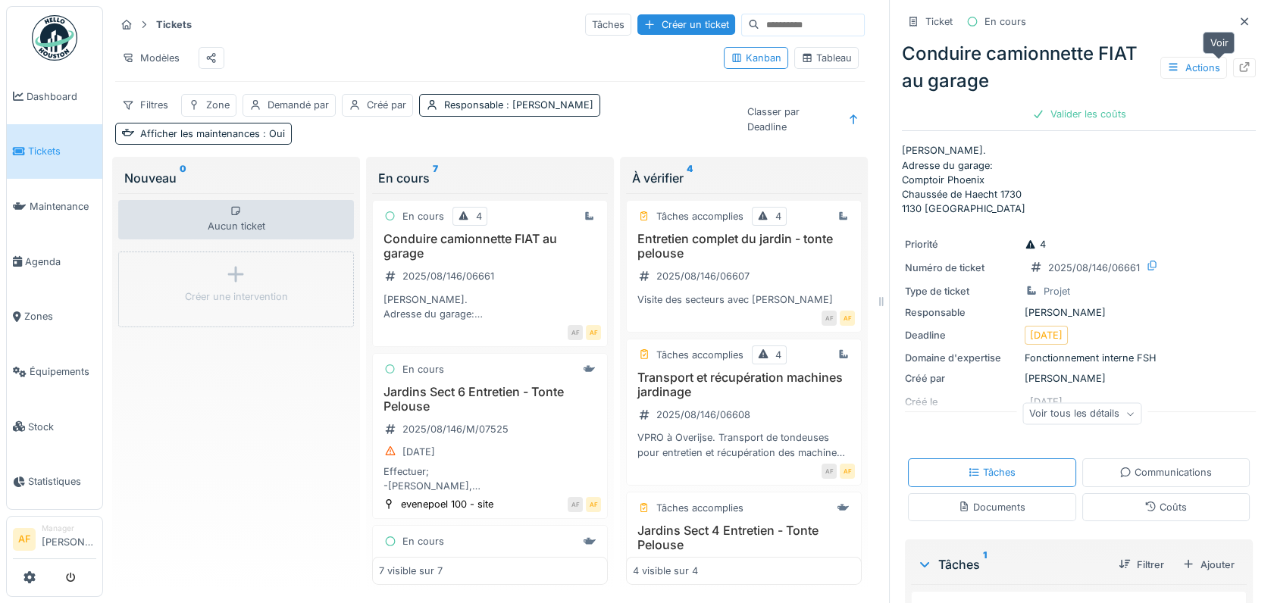
click at [1240, 66] on icon at bounding box center [1245, 67] width 10 height 10
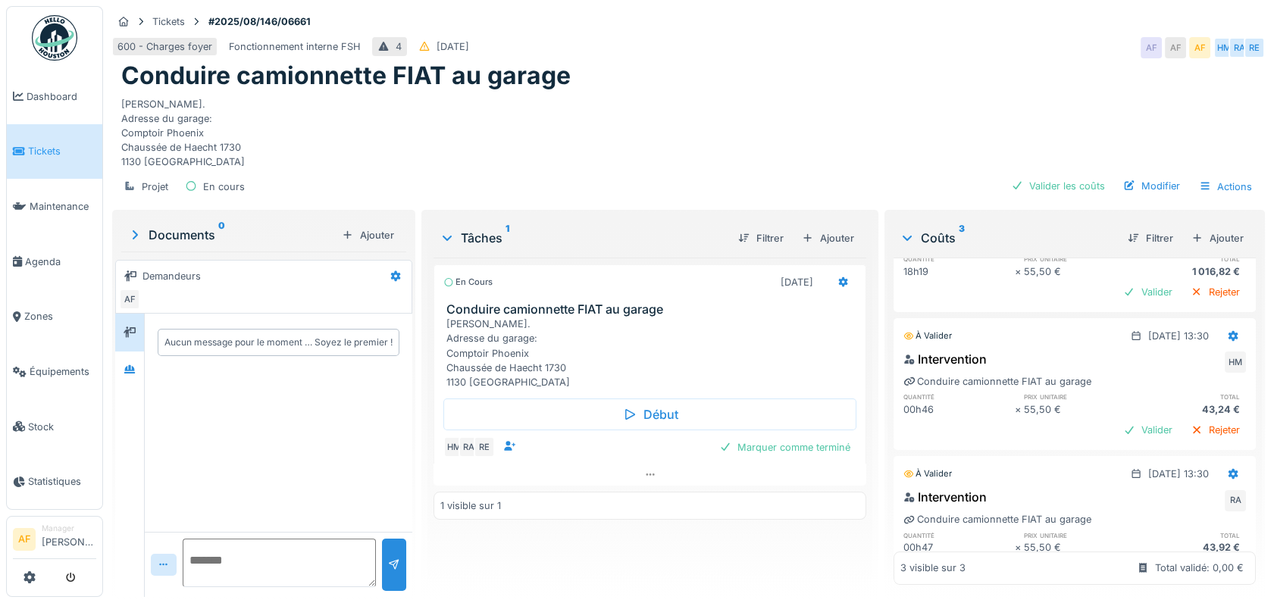
scroll to position [150, 0]
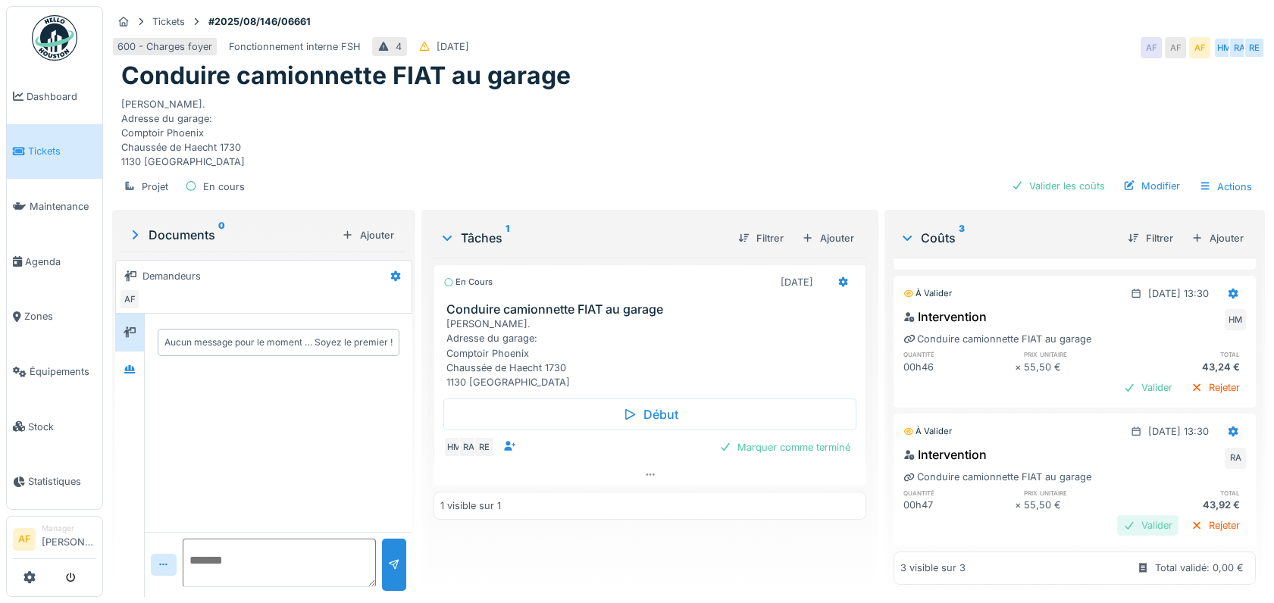
click at [1117, 515] on div "Valider" at bounding box center [1147, 525] width 61 height 20
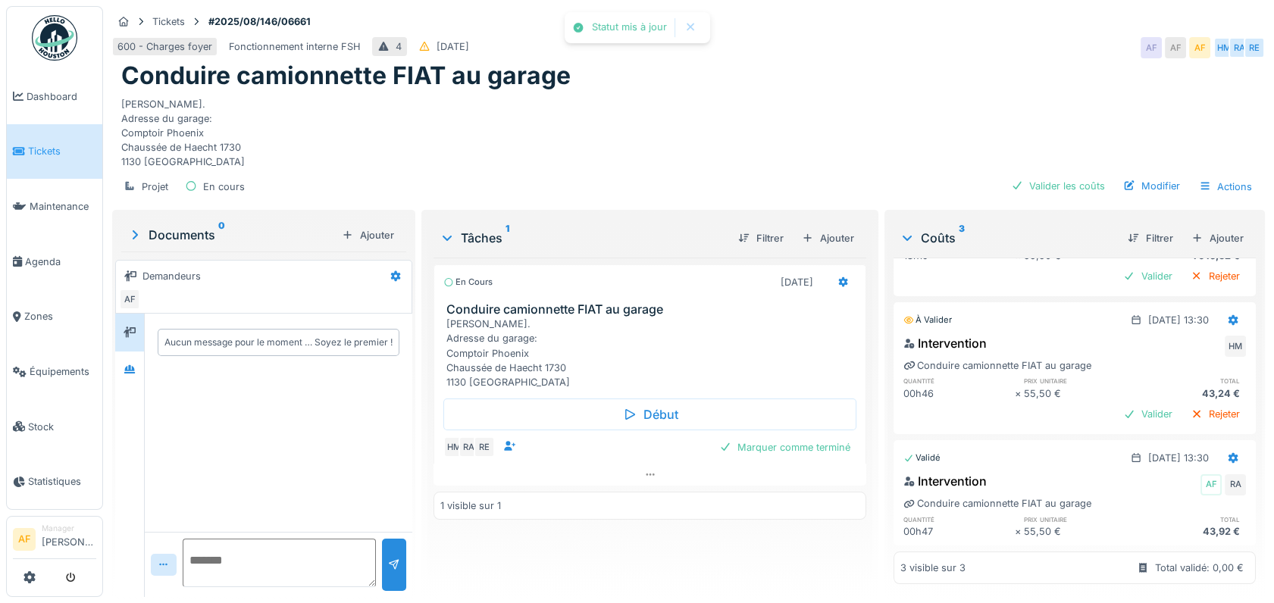
scroll to position [0, 0]
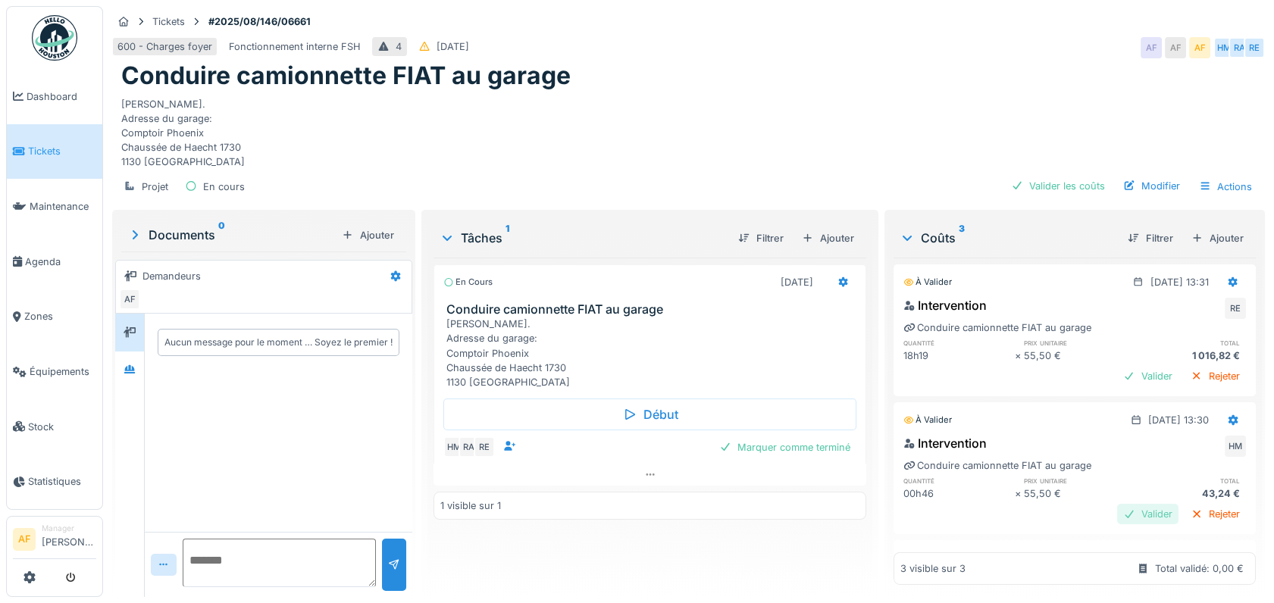
click at [1117, 509] on div "Valider" at bounding box center [1147, 514] width 61 height 20
click at [907, 358] on div "18h19" at bounding box center [958, 356] width 111 height 14
click at [944, 324] on div "Conduire camionnette FIAT au garage" at bounding box center [997, 328] width 188 height 14
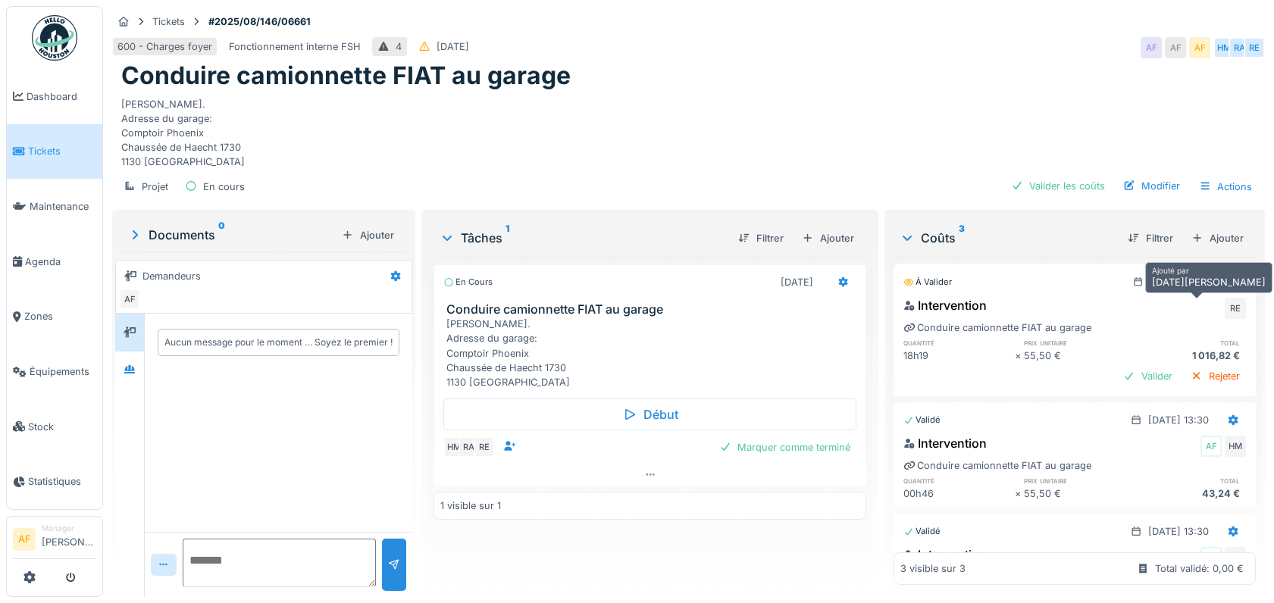
click at [1225, 302] on div "RE" at bounding box center [1235, 308] width 21 height 21
click at [1186, 378] on div "Rejeter" at bounding box center [1214, 376] width 61 height 20
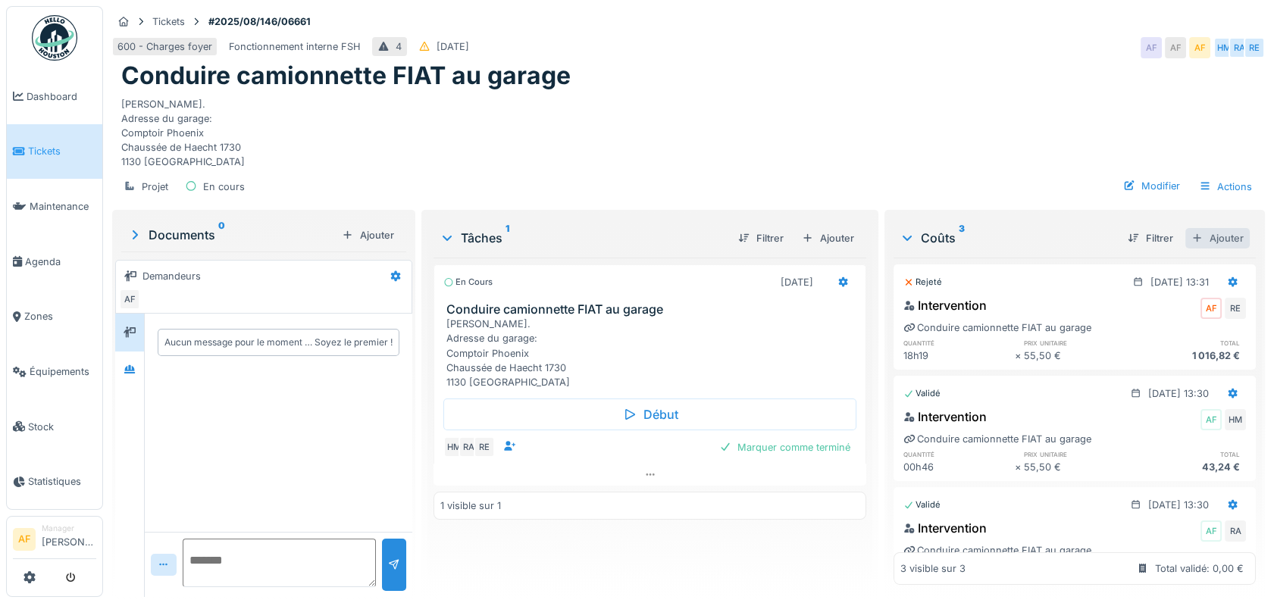
click at [1205, 236] on div "Ajouter" at bounding box center [1217, 238] width 64 height 20
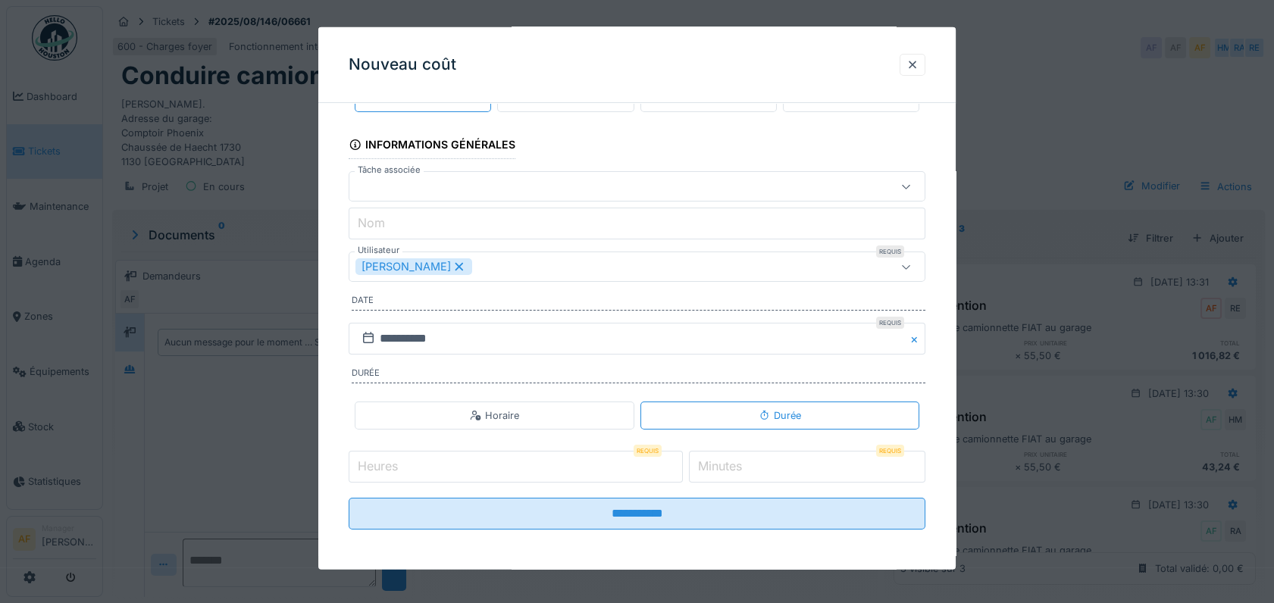
scroll to position [12, 0]
click at [464, 466] on input "Heures" at bounding box center [516, 467] width 334 height 32
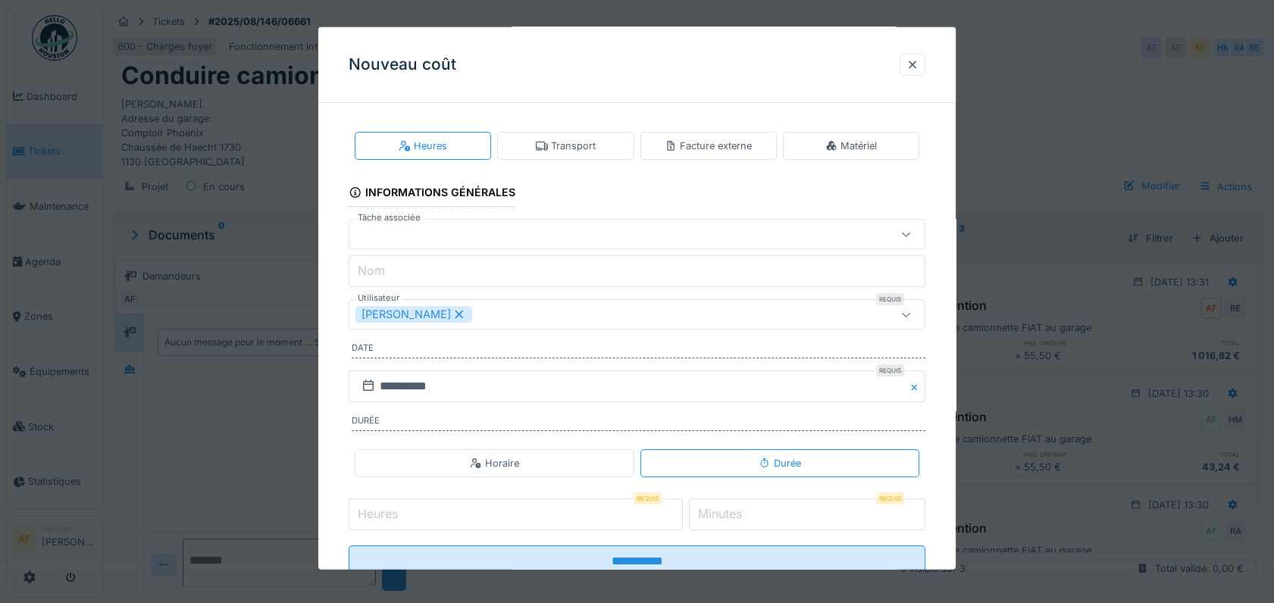
scroll to position [0, 0]
click at [455, 143] on div "Heures" at bounding box center [423, 147] width 136 height 28
click at [487, 277] on input "Nom" at bounding box center [637, 273] width 577 height 32
click at [635, 194] on fieldset "**********" at bounding box center [637, 353] width 577 height 476
click at [915, 62] on div at bounding box center [912, 65] width 12 height 14
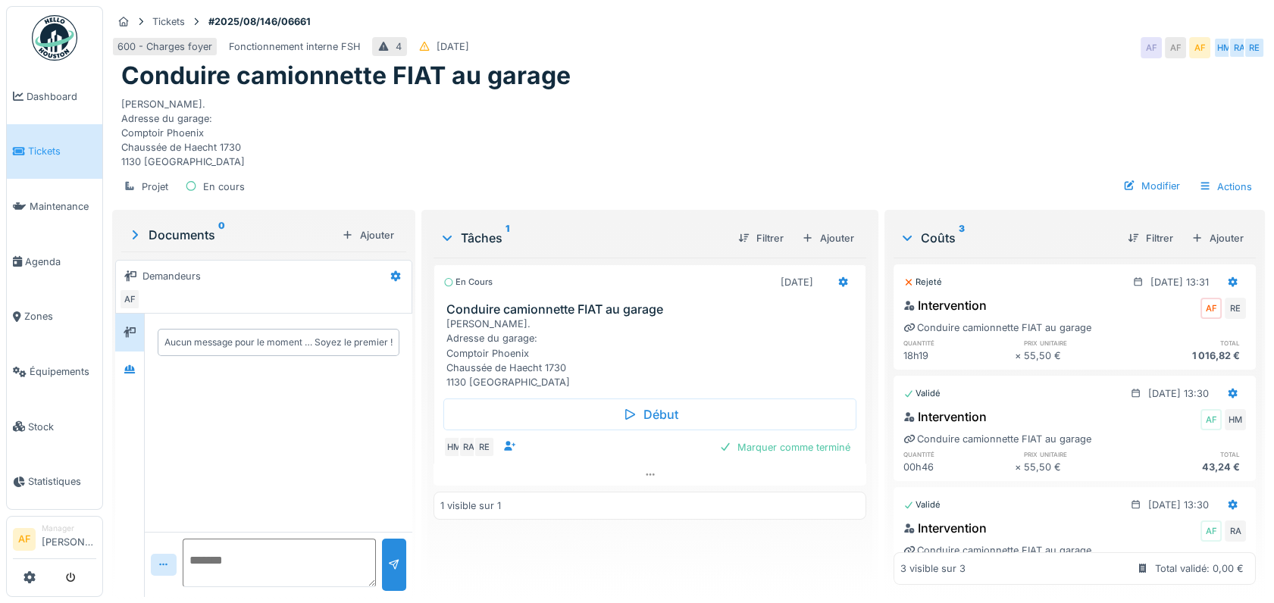
click at [37, 146] on span "Tickets" at bounding box center [62, 151] width 68 height 14
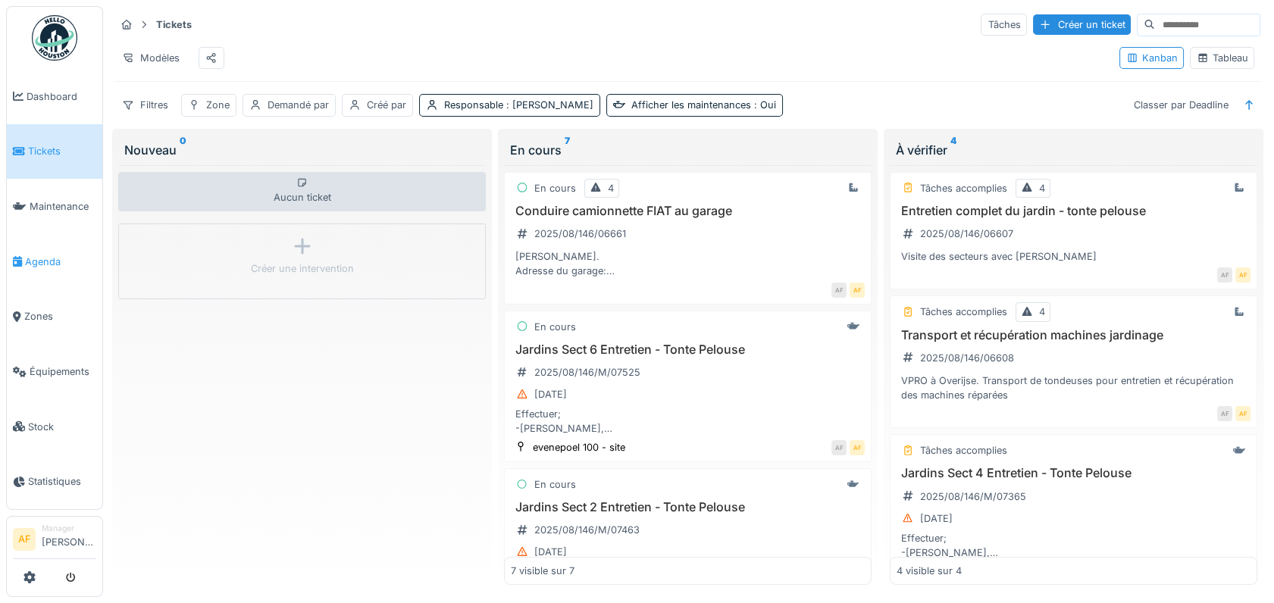
click at [50, 256] on span "Agenda" at bounding box center [60, 262] width 71 height 14
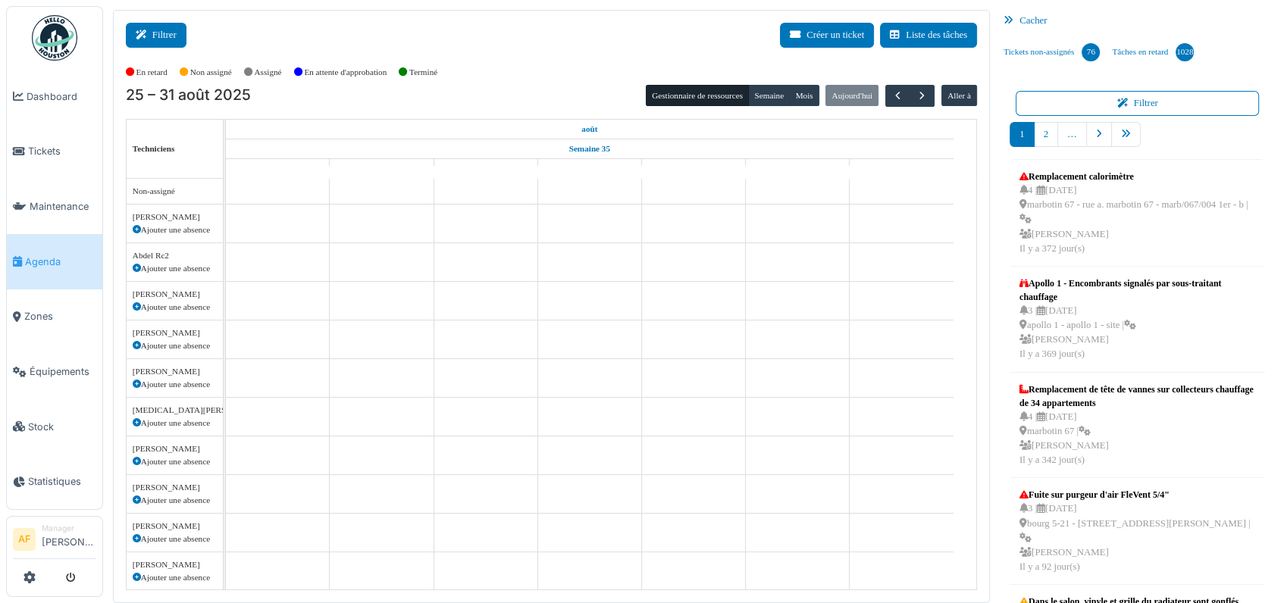
click at [170, 33] on button "Filtrer" at bounding box center [156, 35] width 61 height 25
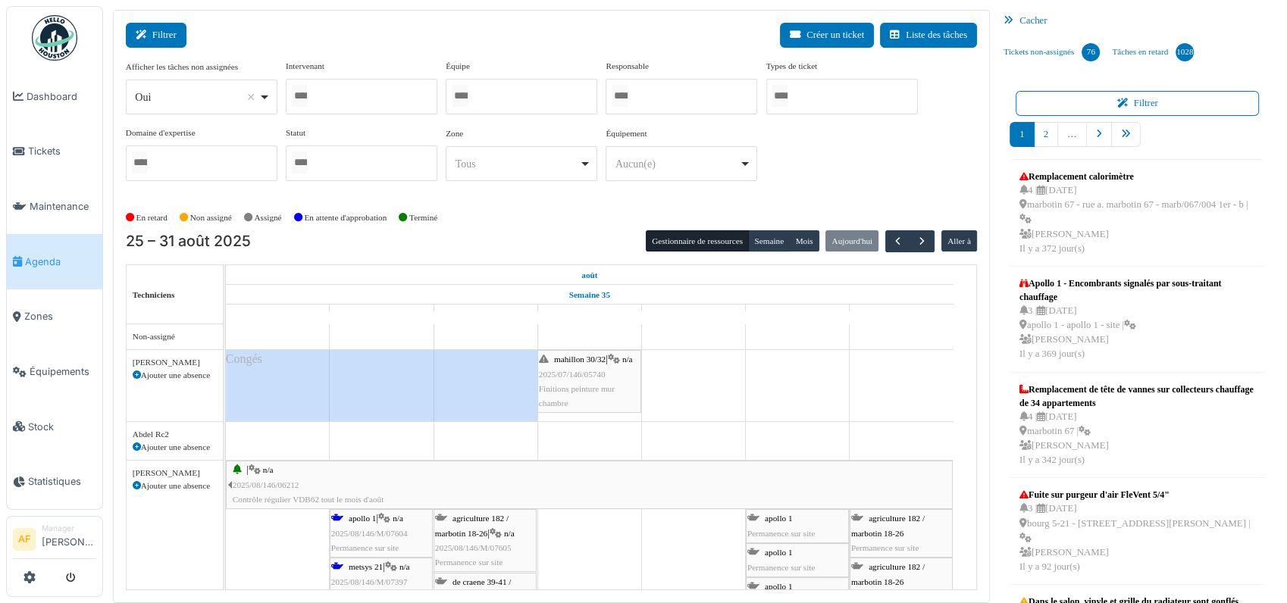
click at [145, 31] on icon at bounding box center [144, 35] width 17 height 10
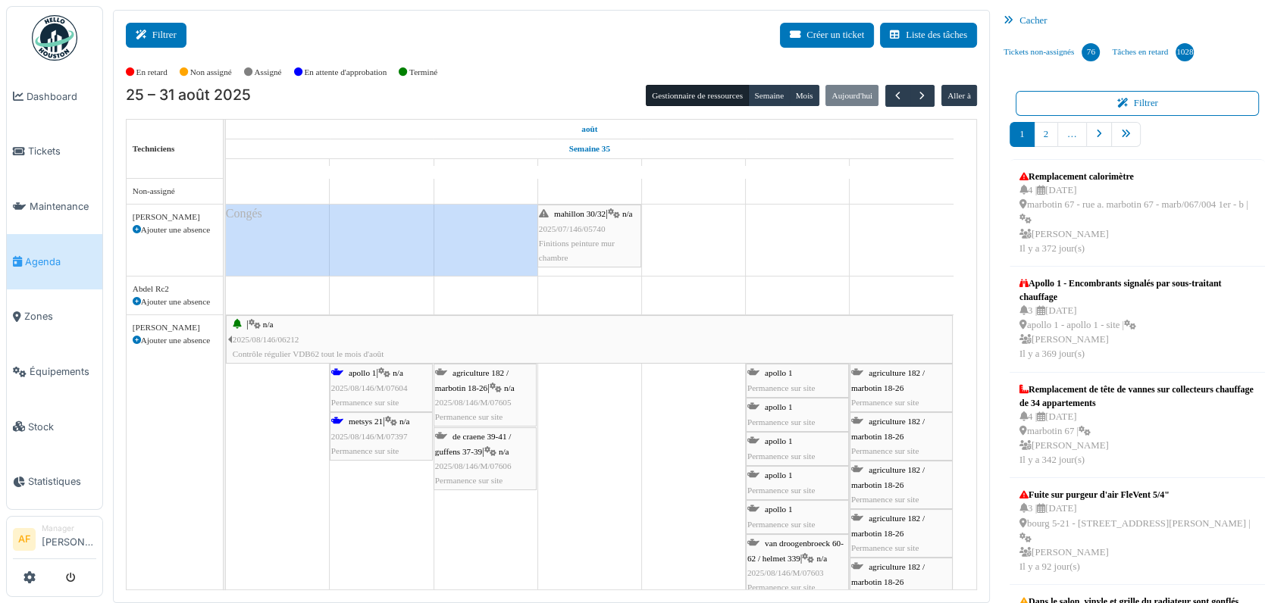
click at [153, 35] on button "Filtrer" at bounding box center [156, 35] width 61 height 25
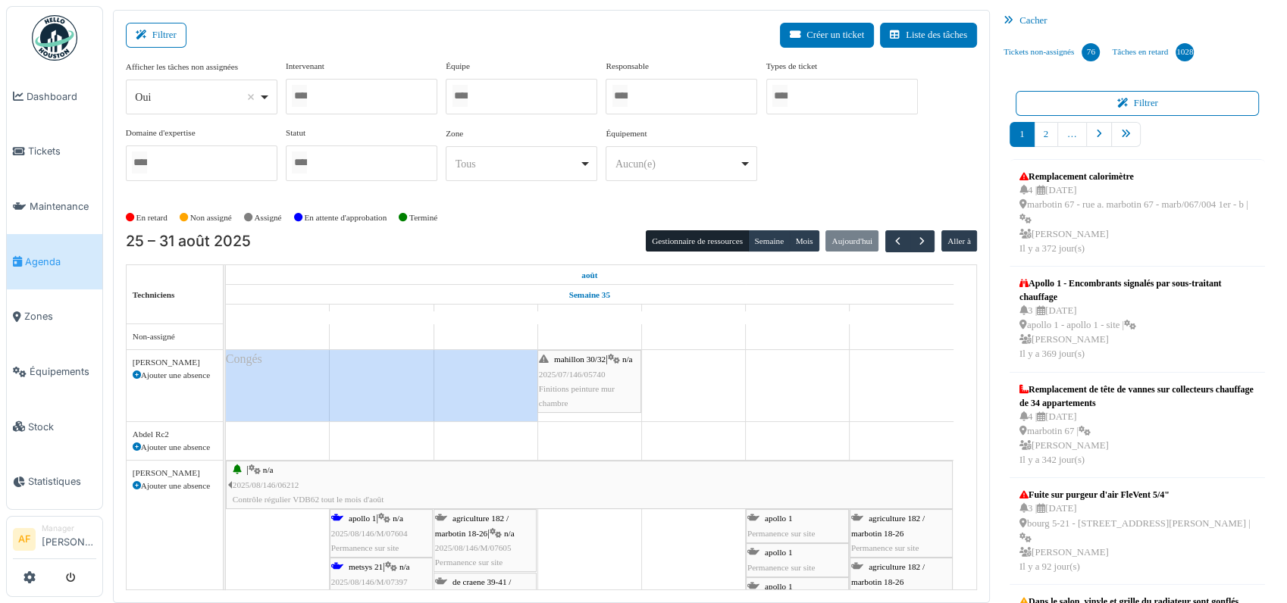
click at [321, 100] on div at bounding box center [362, 97] width 152 height 36
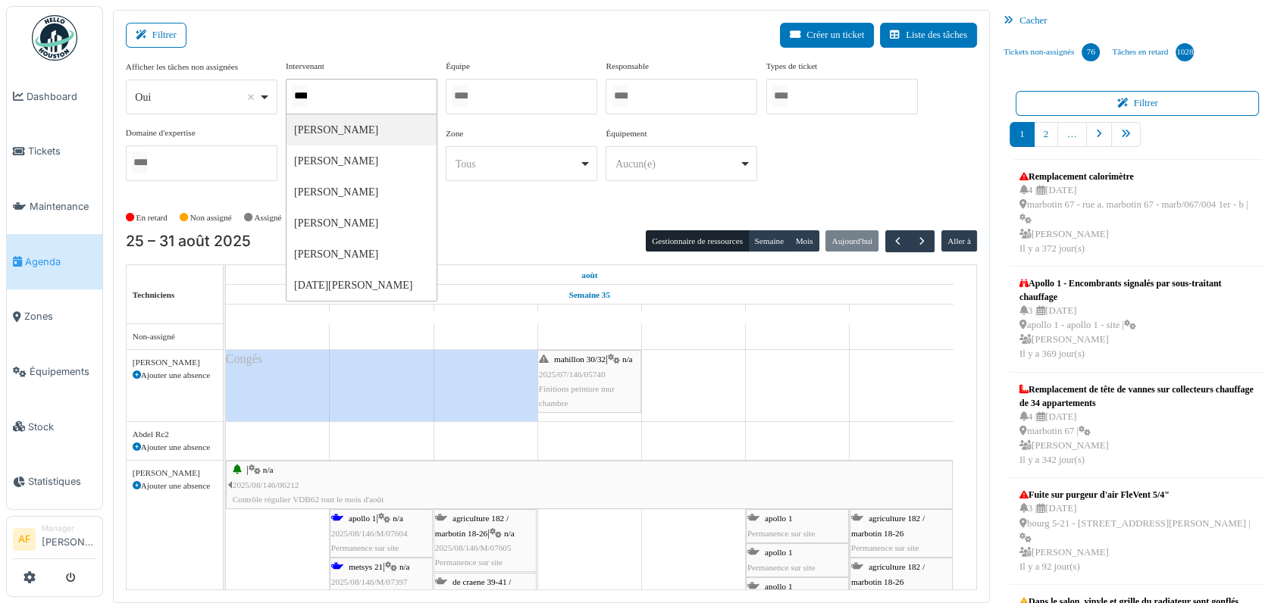
type input "*****"
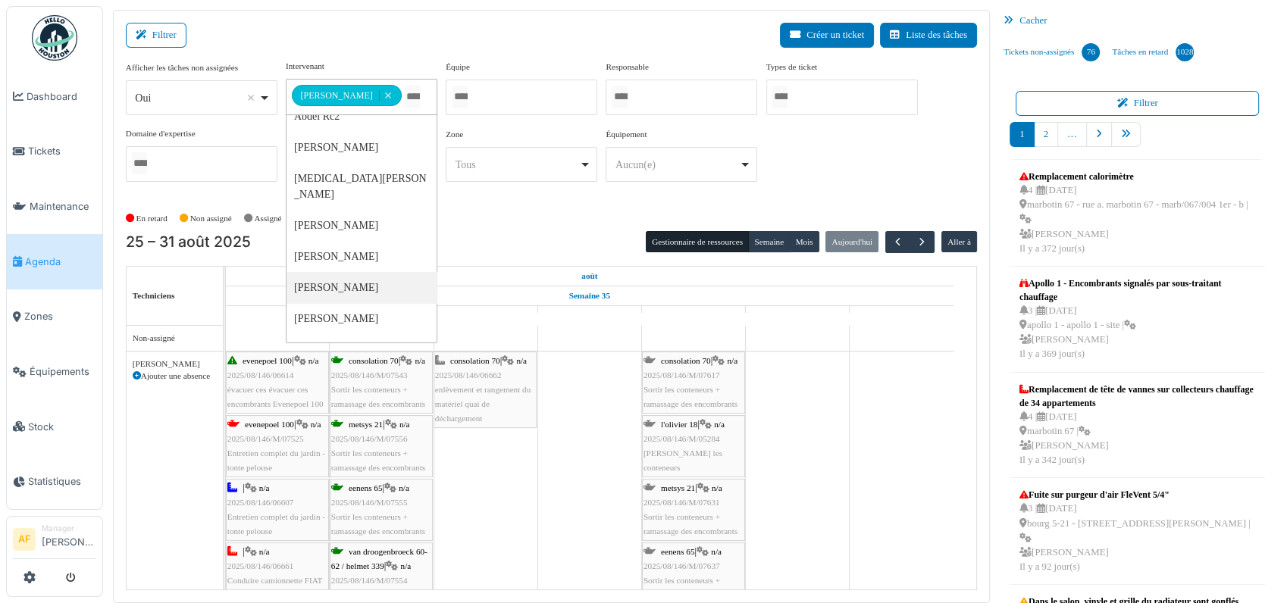
scroll to position [84, 0]
